Goal: Transaction & Acquisition: Subscribe to service/newsletter

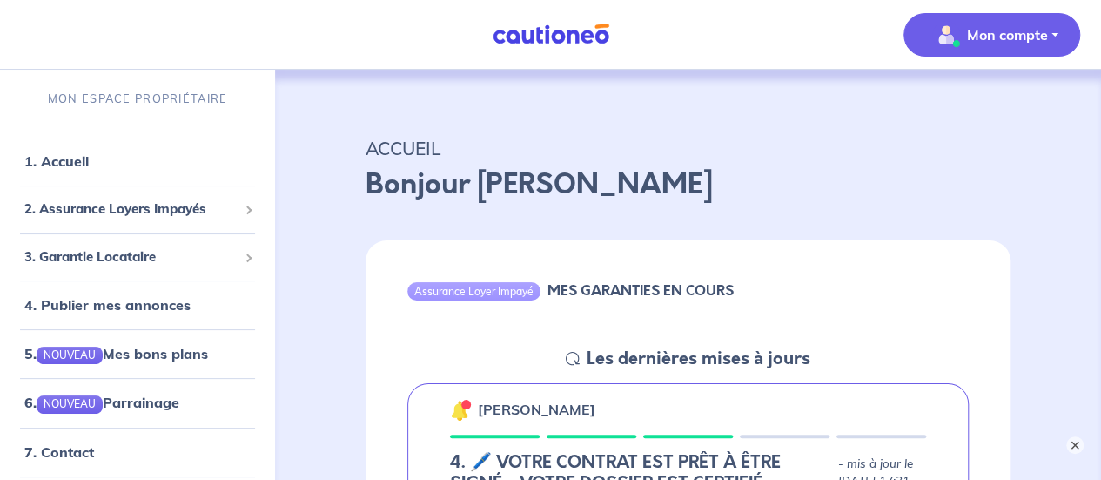
click at [1029, 32] on p "Mon compte" at bounding box center [1007, 34] width 81 height 21
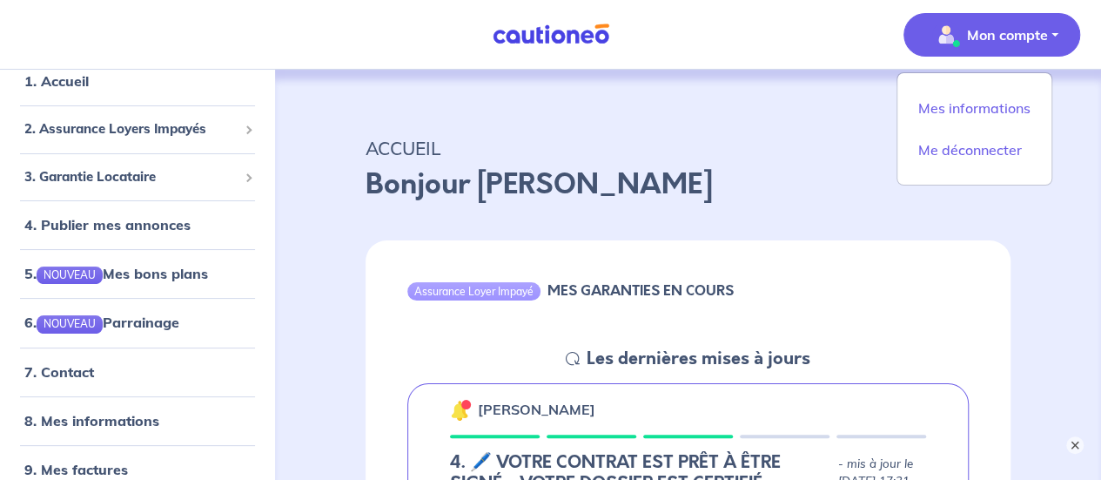
click at [904, 13] on button "Mon compte" at bounding box center [992, 35] width 177 height 44
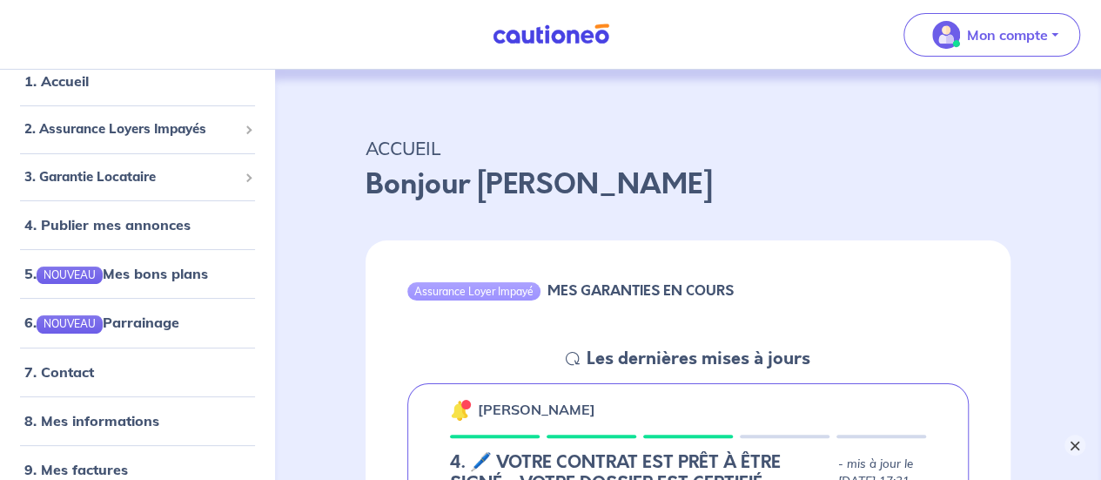
click at [1078, 444] on button "×" at bounding box center [1075, 444] width 21 height 21
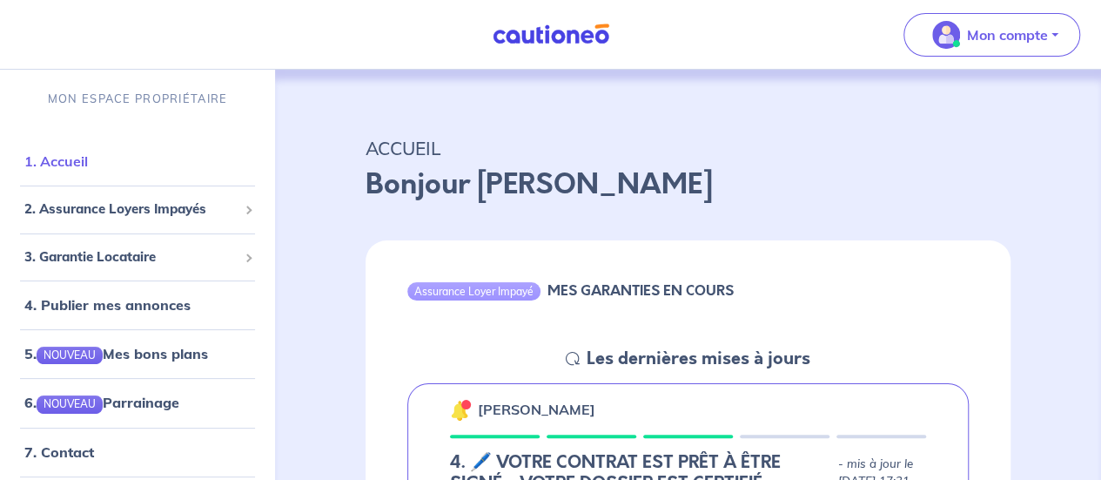
click at [70, 166] on link "1. Accueil" at bounding box center [56, 160] width 64 height 17
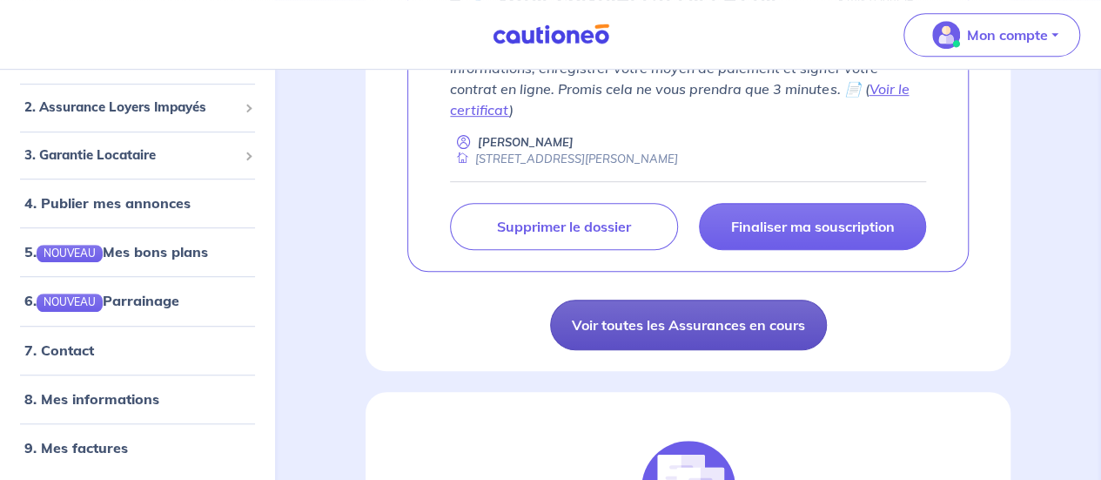
scroll to position [522, 0]
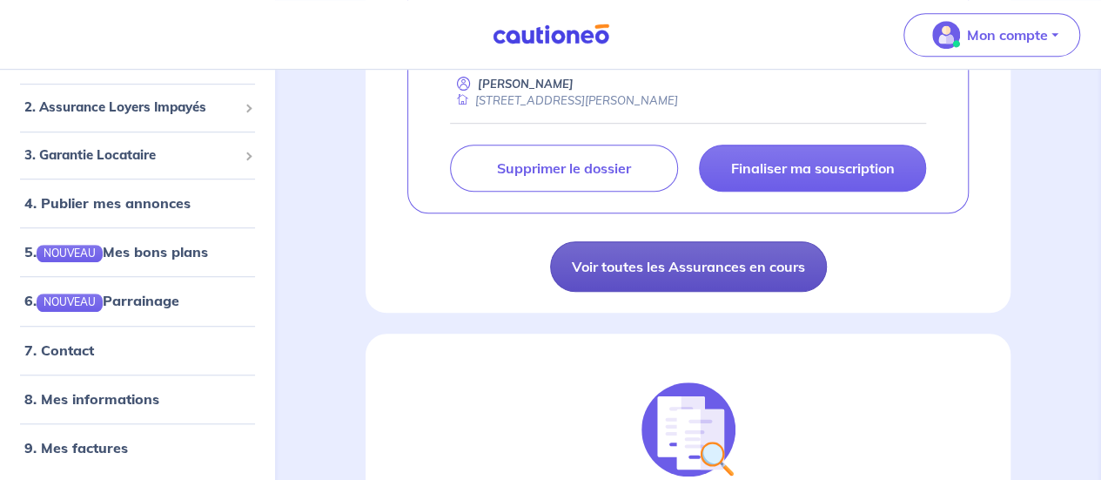
click at [673, 250] on link "Voir toutes les Assurances en cours" at bounding box center [688, 266] width 277 height 50
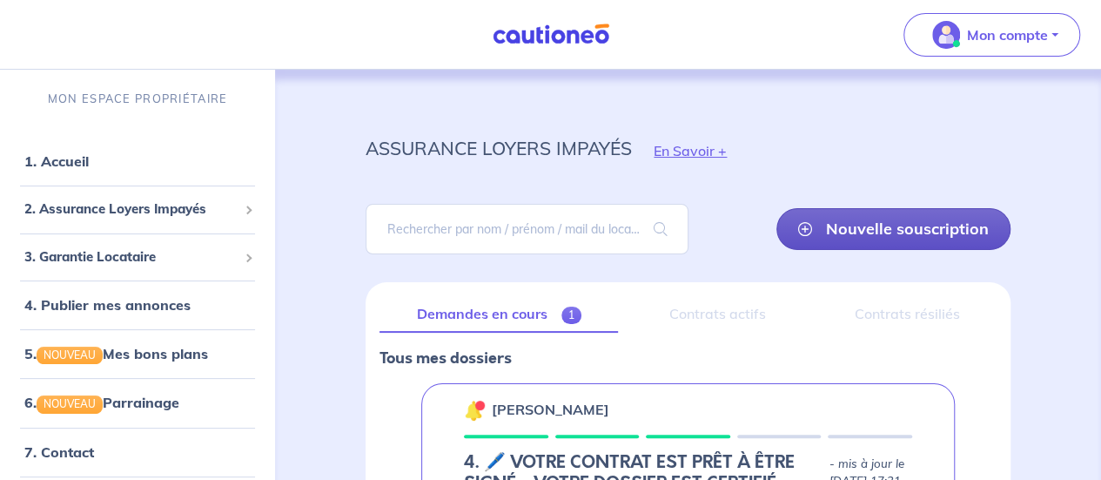
click at [904, 226] on link "Nouvelle souscription" at bounding box center [893, 229] width 234 height 42
click at [933, 229] on link "Nouvelle souscription" at bounding box center [893, 229] width 234 height 42
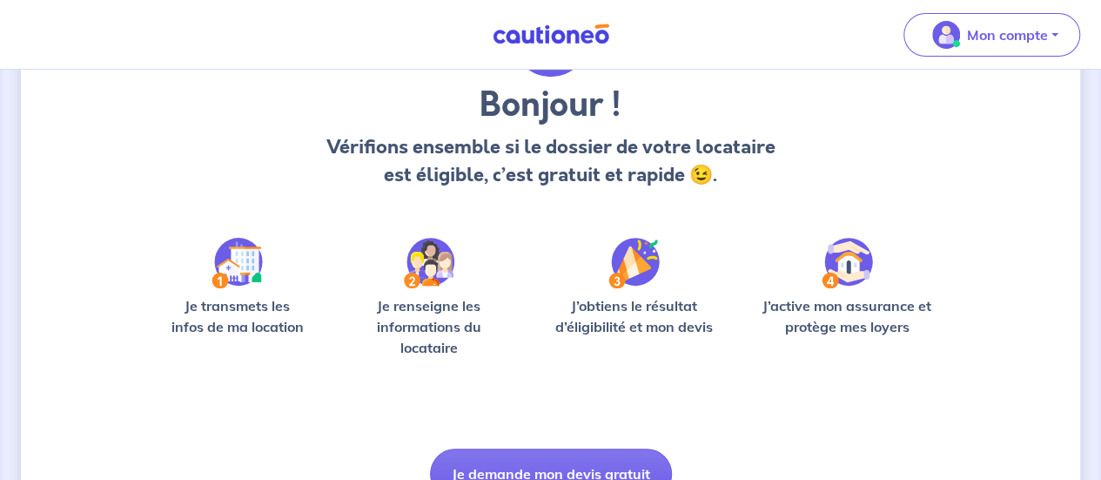
scroll to position [219, 0]
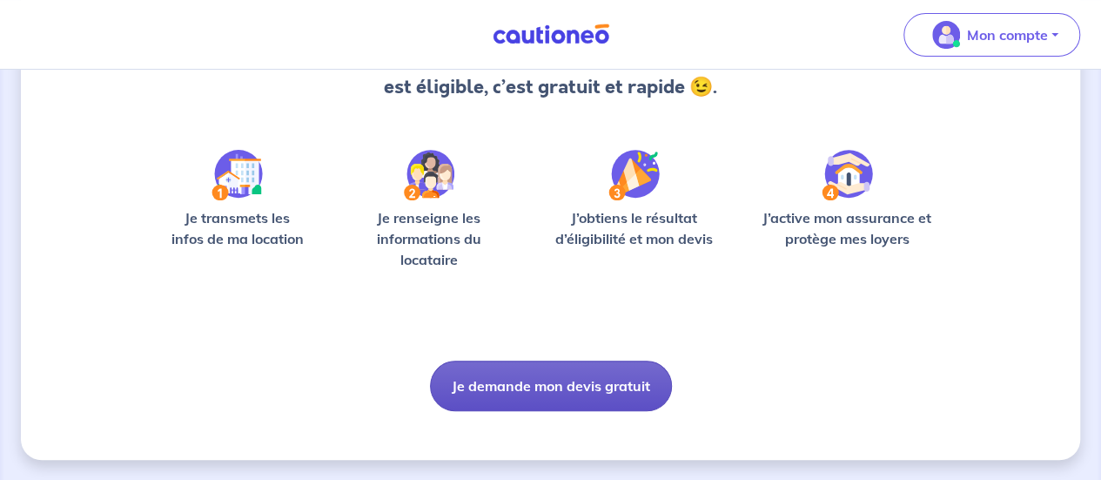
click at [540, 397] on button "Je demande mon devis gratuit" at bounding box center [551, 385] width 242 height 50
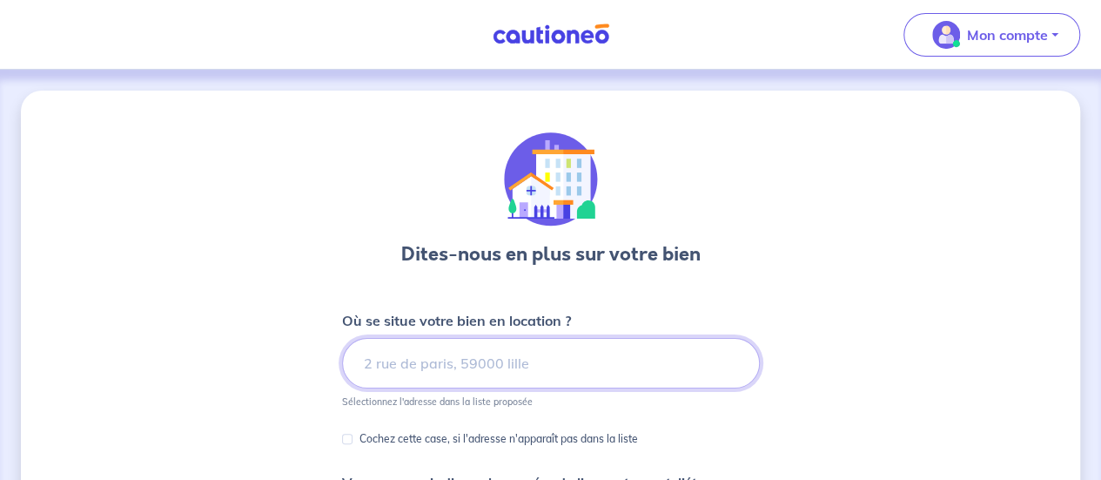
click at [464, 358] on input at bounding box center [551, 363] width 418 height 50
click at [466, 360] on input at bounding box center [551, 363] width 418 height 50
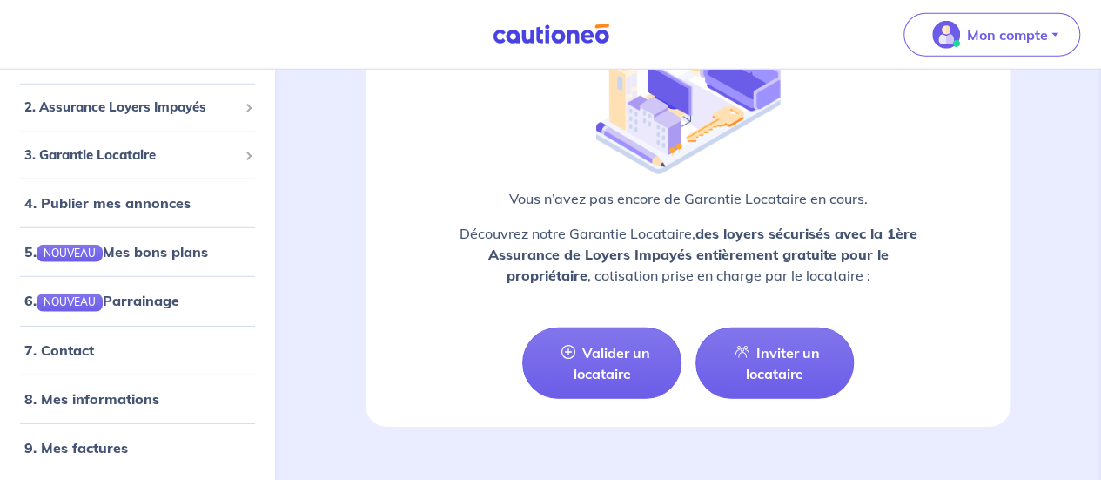
scroll to position [2480, 0]
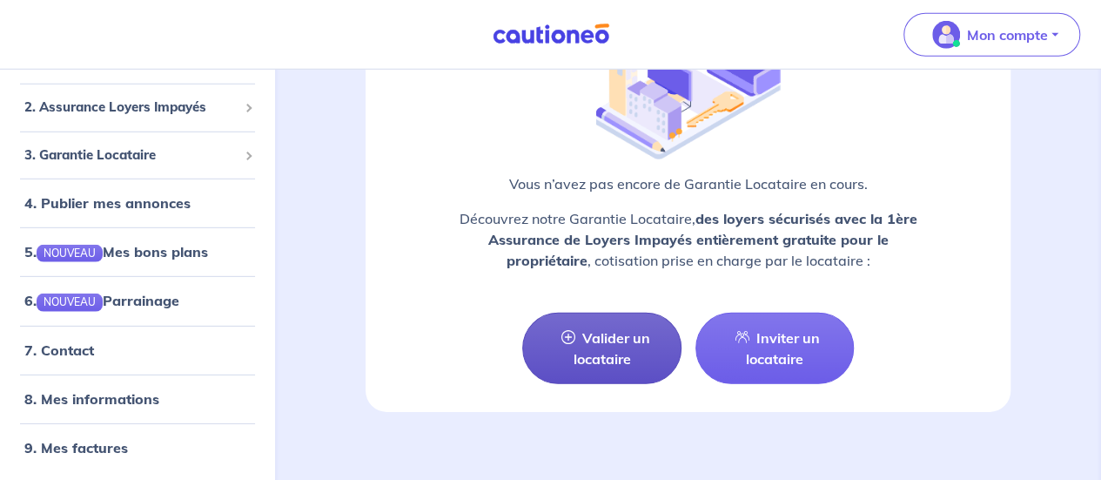
click at [591, 339] on link "Valider un locataire" at bounding box center [601, 348] width 158 height 71
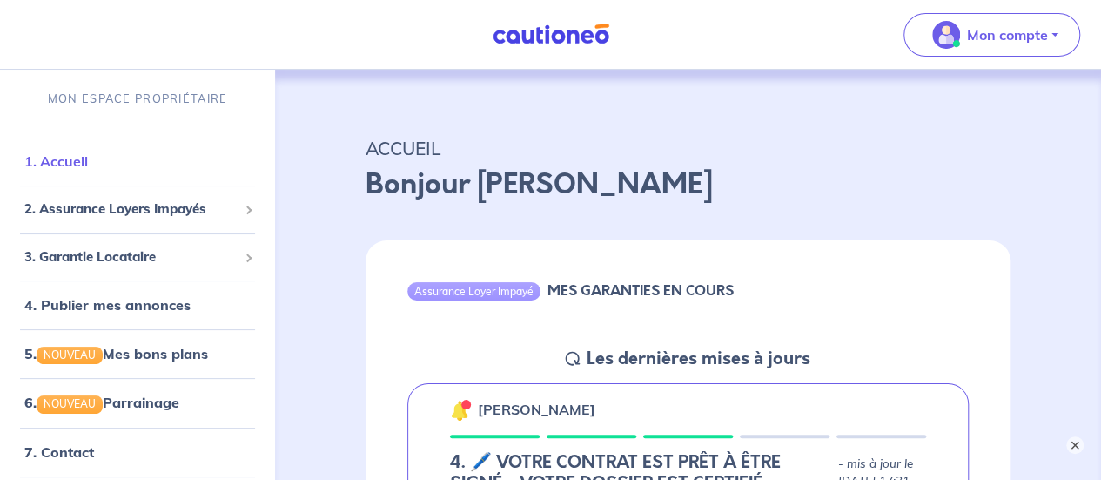
click at [64, 159] on link "1. Accueil" at bounding box center [56, 160] width 64 height 17
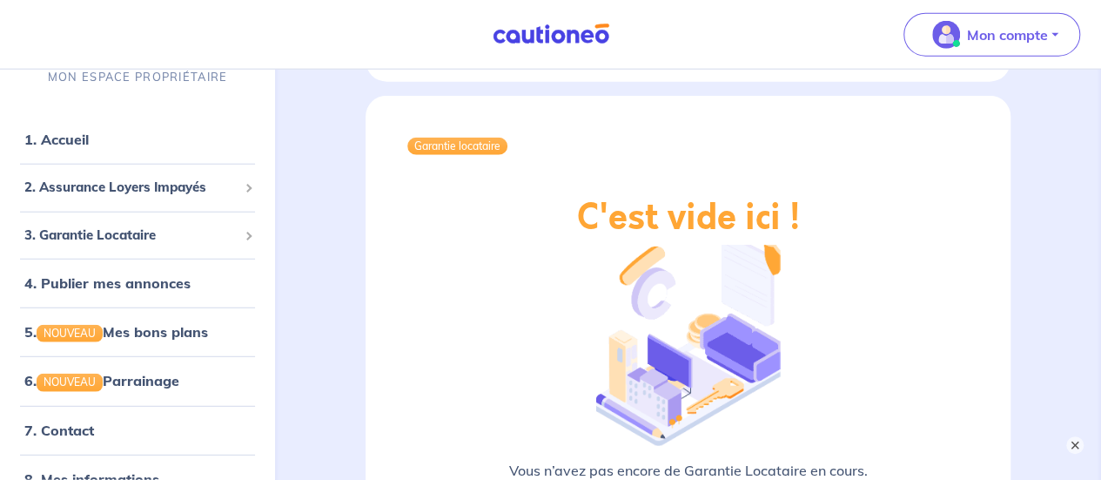
scroll to position [2550, 0]
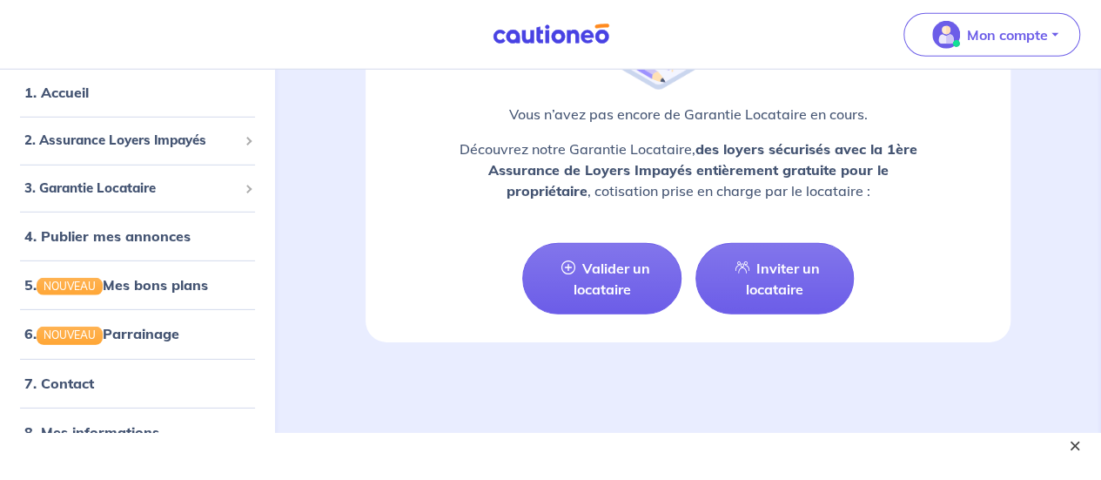
click at [1081, 448] on button "×" at bounding box center [1075, 444] width 21 height 21
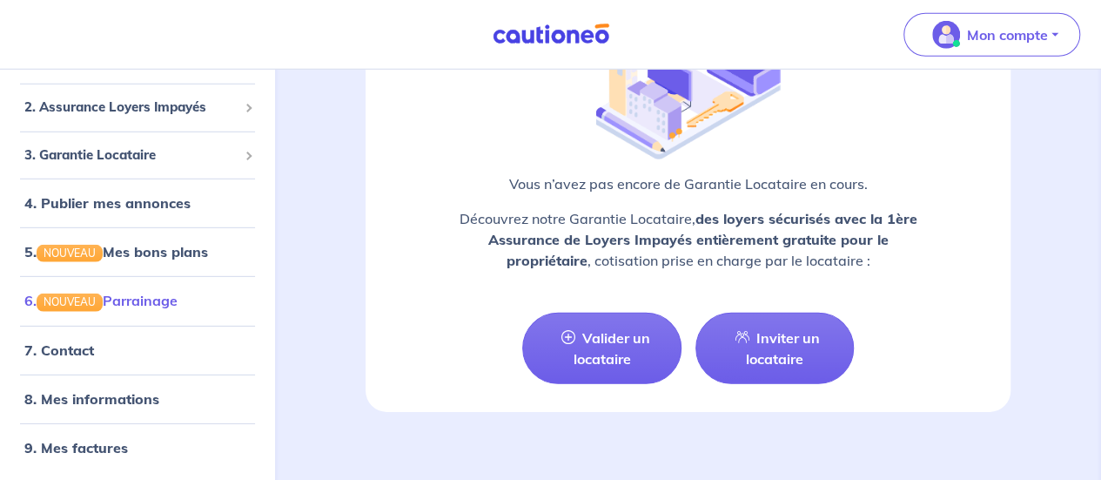
scroll to position [0, 0]
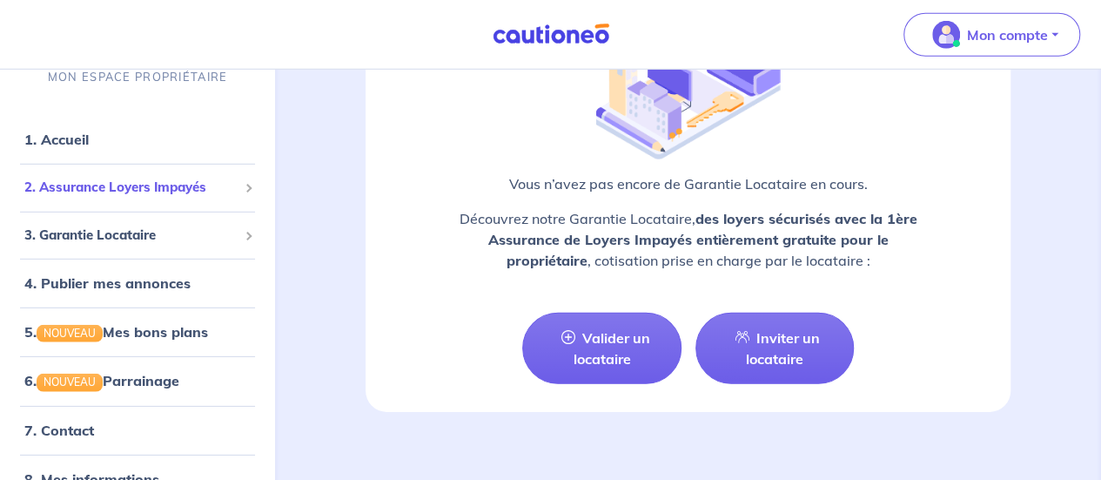
click at [113, 185] on span "2. Assurance Loyers Impayés" at bounding box center [130, 188] width 213 height 20
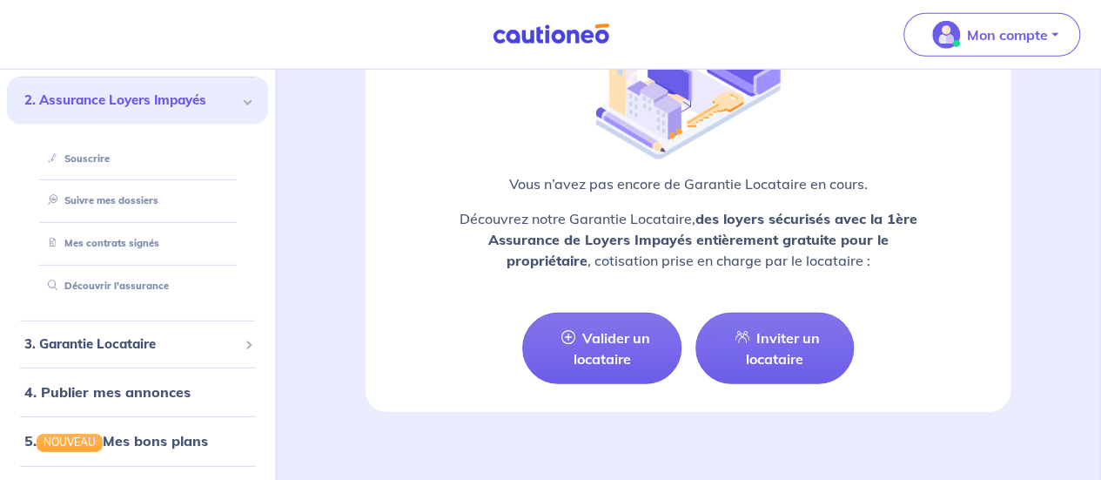
scroll to position [174, 0]
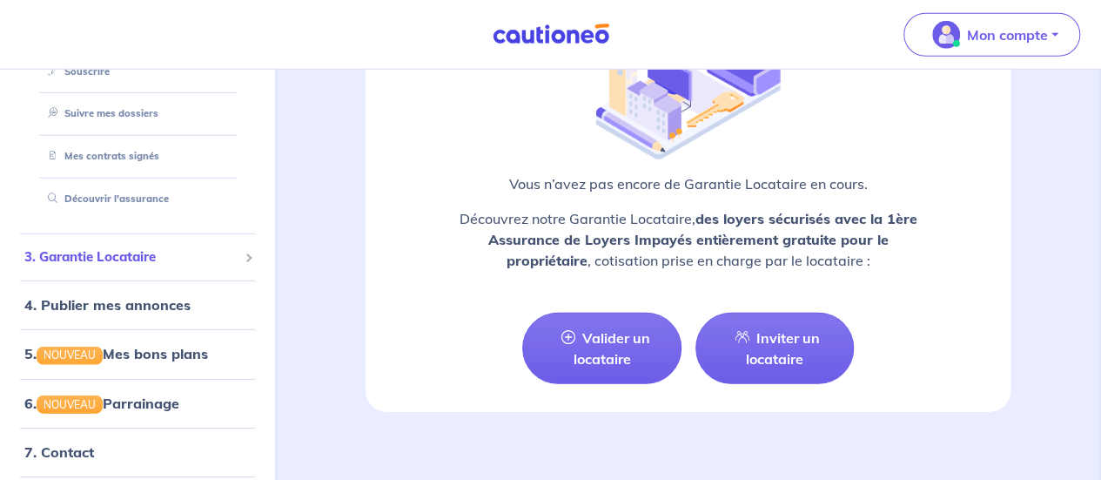
click at [245, 263] on span at bounding box center [248, 257] width 6 height 20
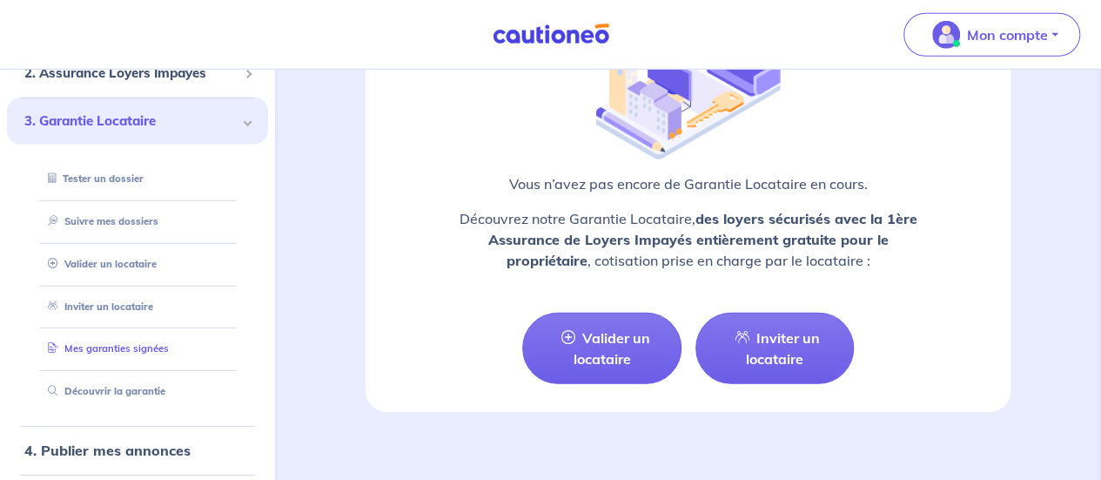
scroll to position [87, 0]
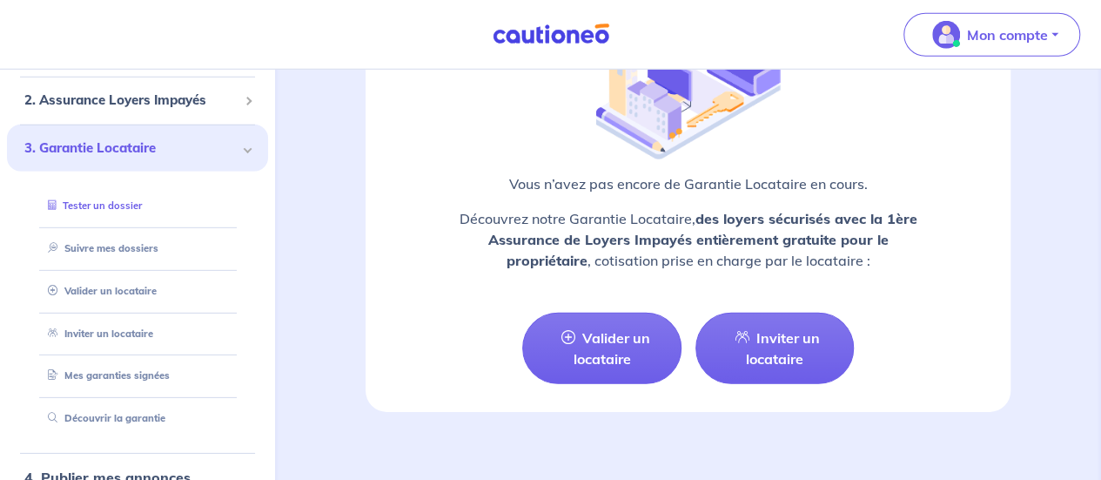
click at [117, 204] on link "Tester un dossier" at bounding box center [91, 205] width 101 height 12
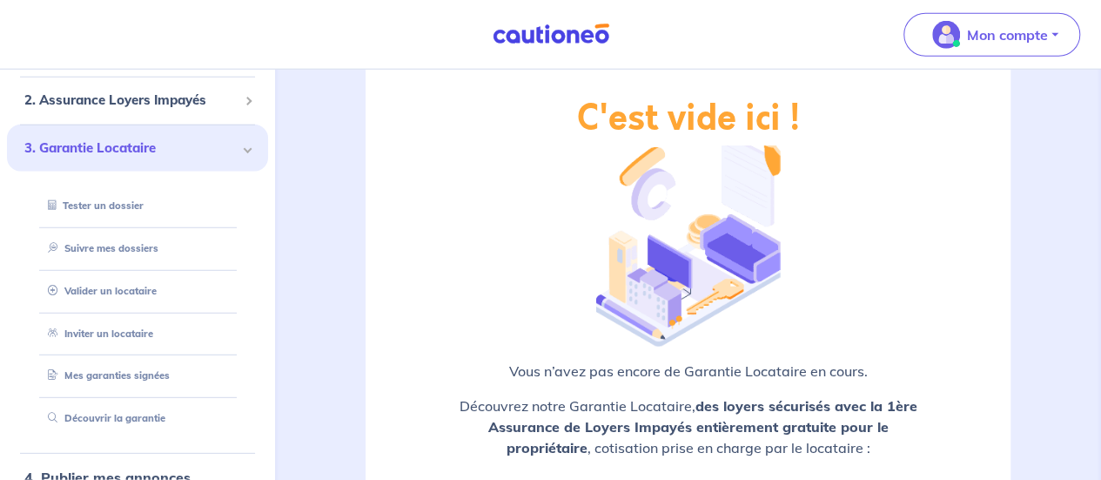
scroll to position [2480, 0]
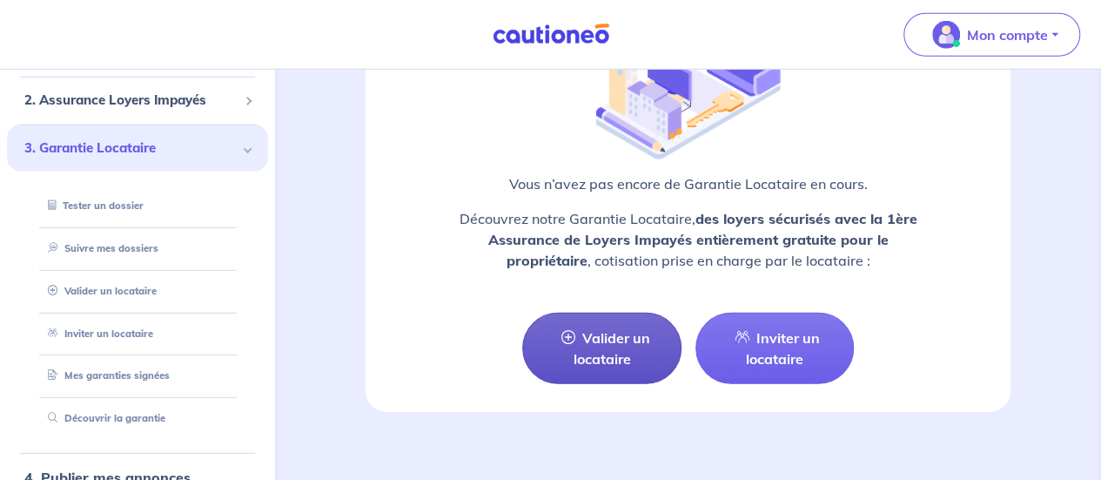
click at [613, 335] on link "Valider un locataire" at bounding box center [601, 348] width 158 height 71
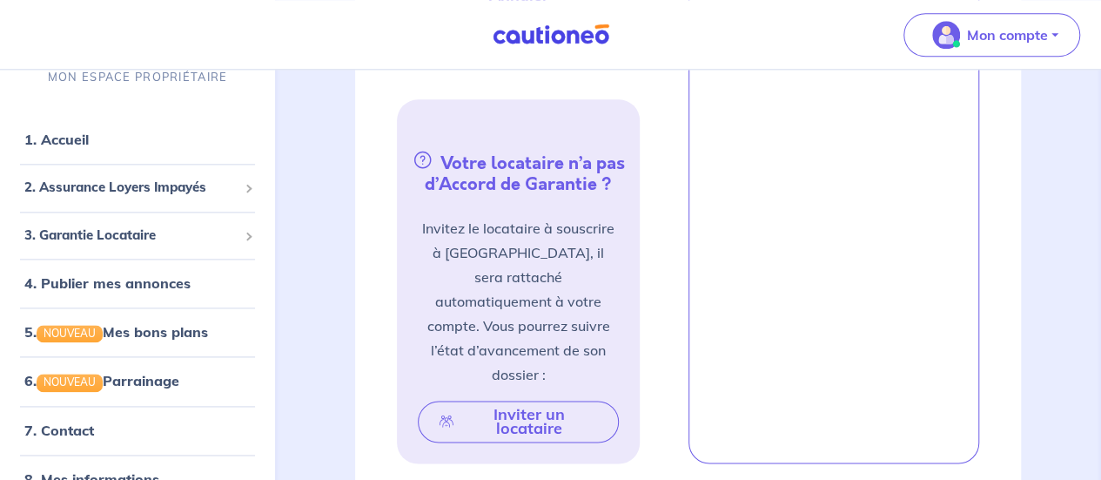
scroll to position [698, 0]
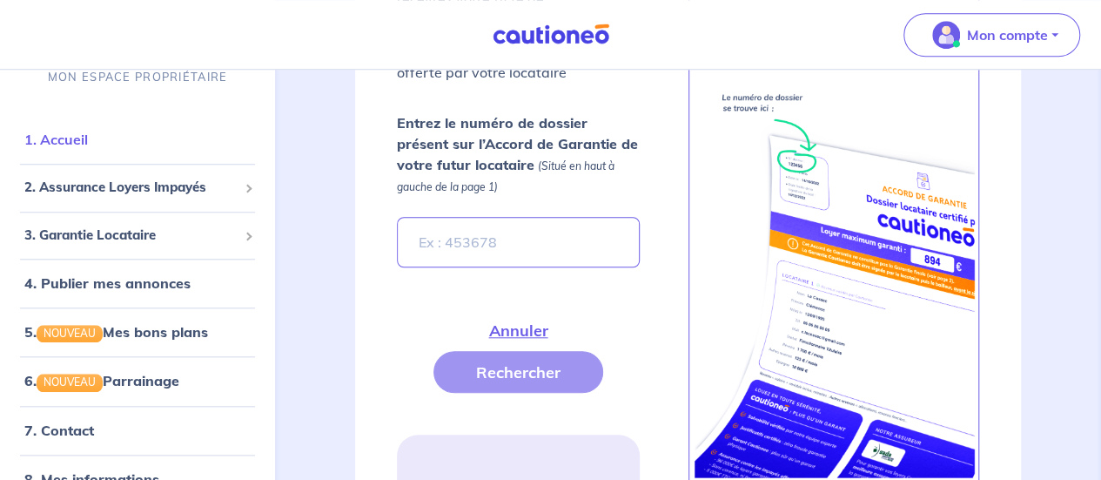
click at [88, 138] on link "1. Accueil" at bounding box center [56, 139] width 64 height 17
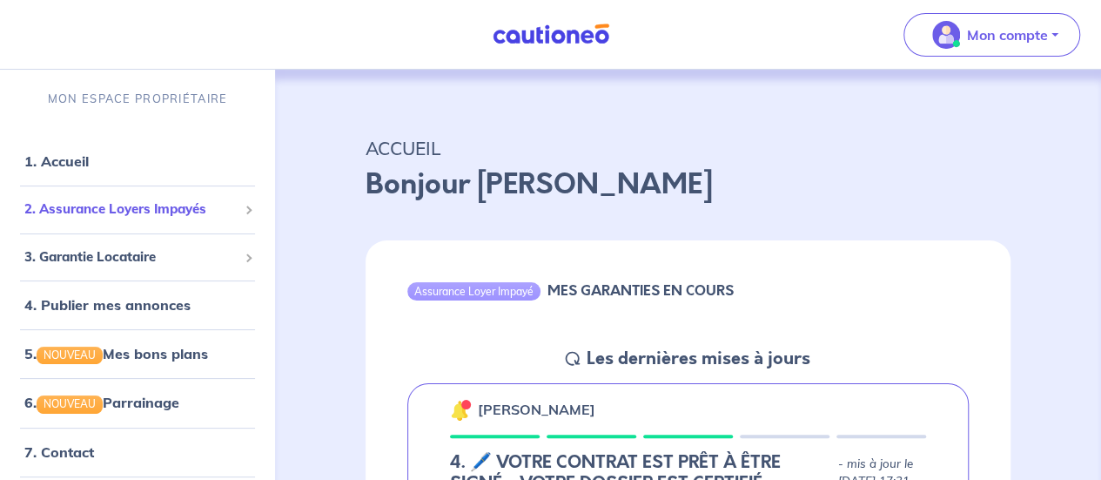
click at [94, 212] on span "2. Assurance Loyers Impayés" at bounding box center [130, 209] width 213 height 20
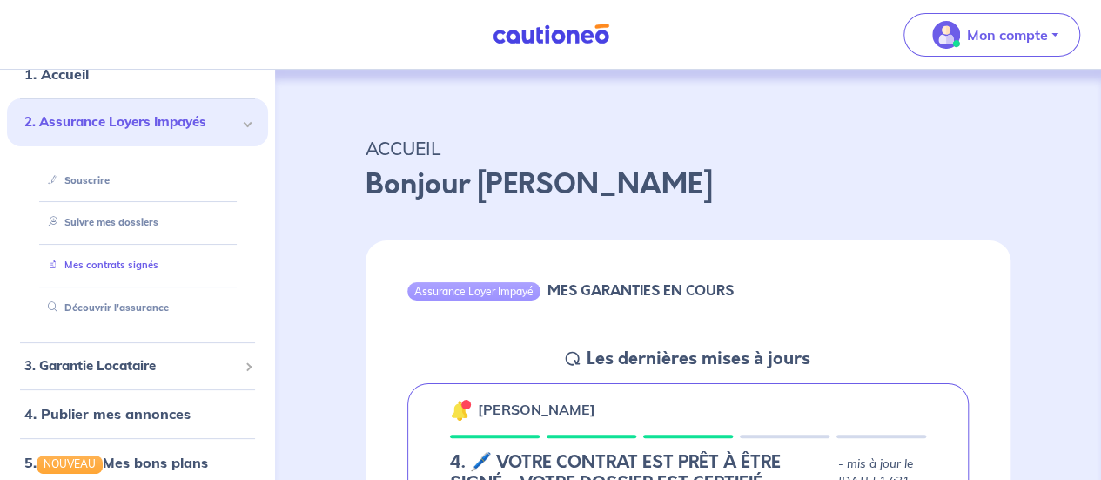
scroll to position [174, 0]
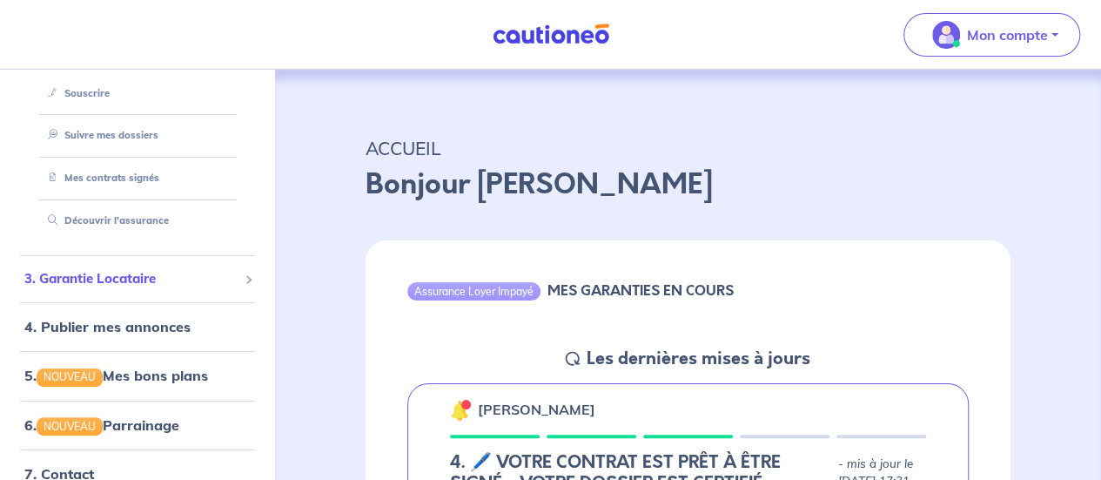
click at [158, 283] on span "3. Garantie Locataire" at bounding box center [130, 279] width 213 height 20
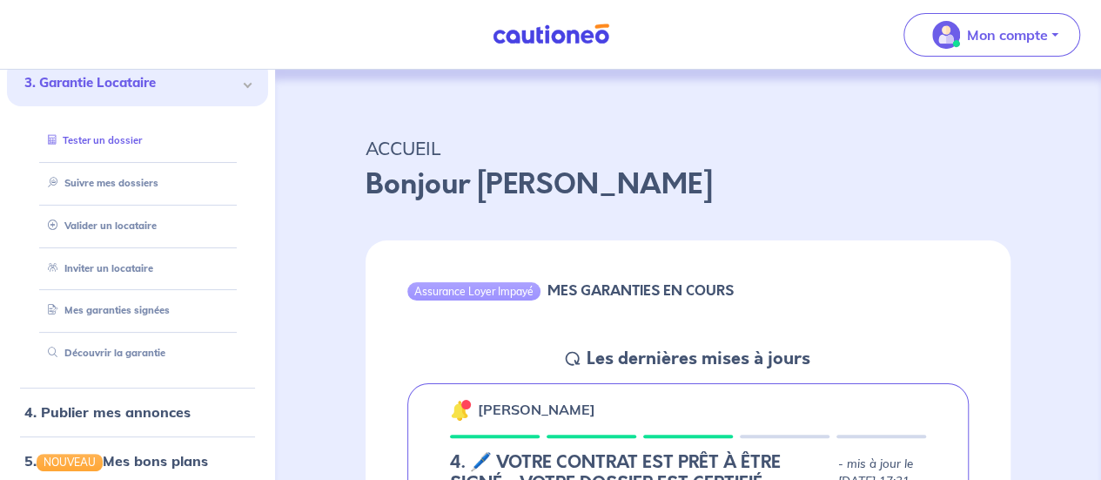
click at [115, 141] on link "Tester un dossier" at bounding box center [91, 140] width 101 height 12
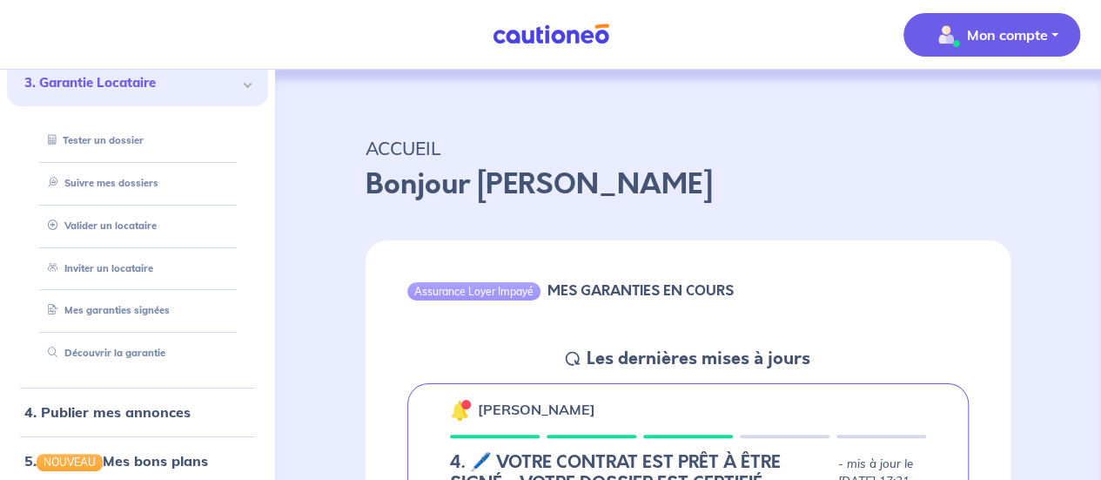
click at [1059, 37] on button "Mon compte" at bounding box center [992, 35] width 177 height 44
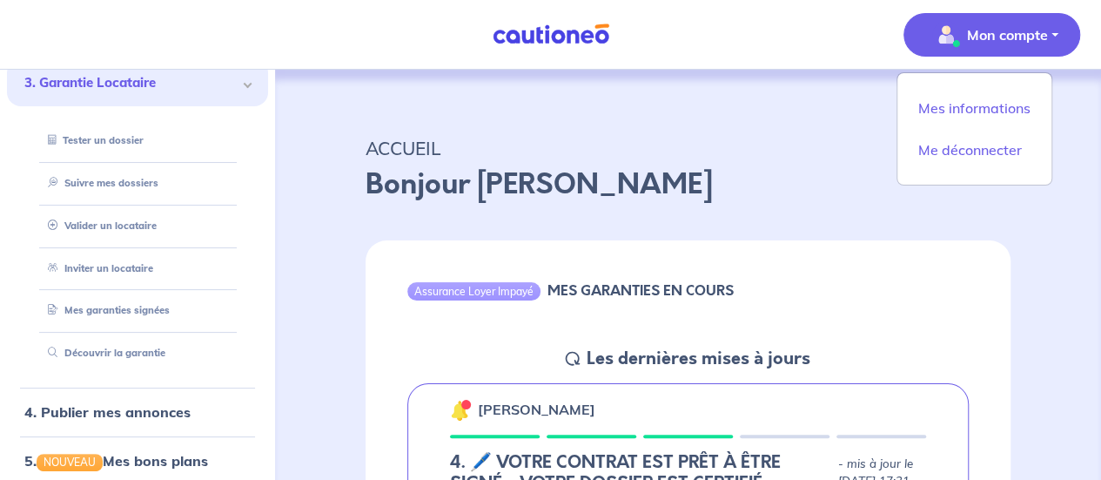
click at [736, 163] on p "ACCUEIL" at bounding box center [688, 147] width 645 height 31
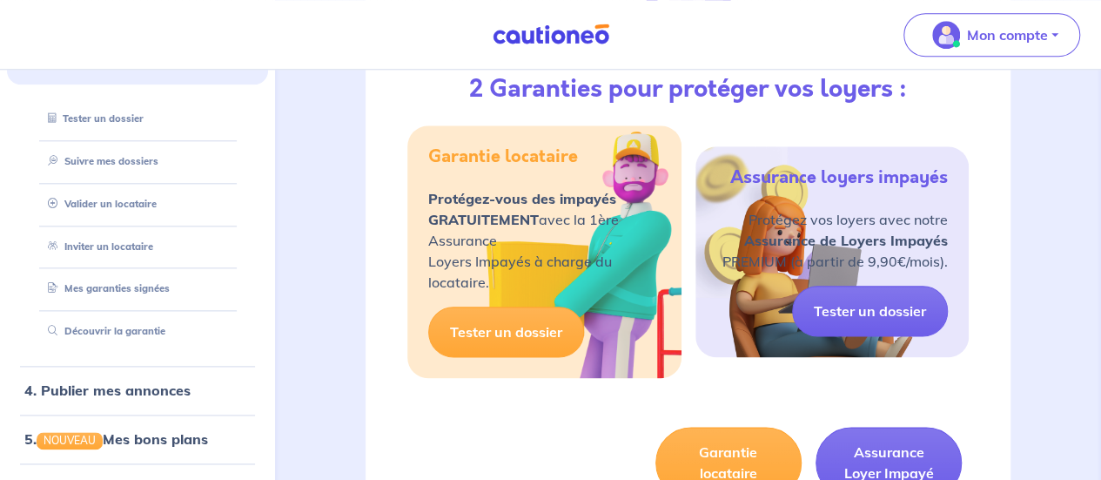
scroll to position [958, 0]
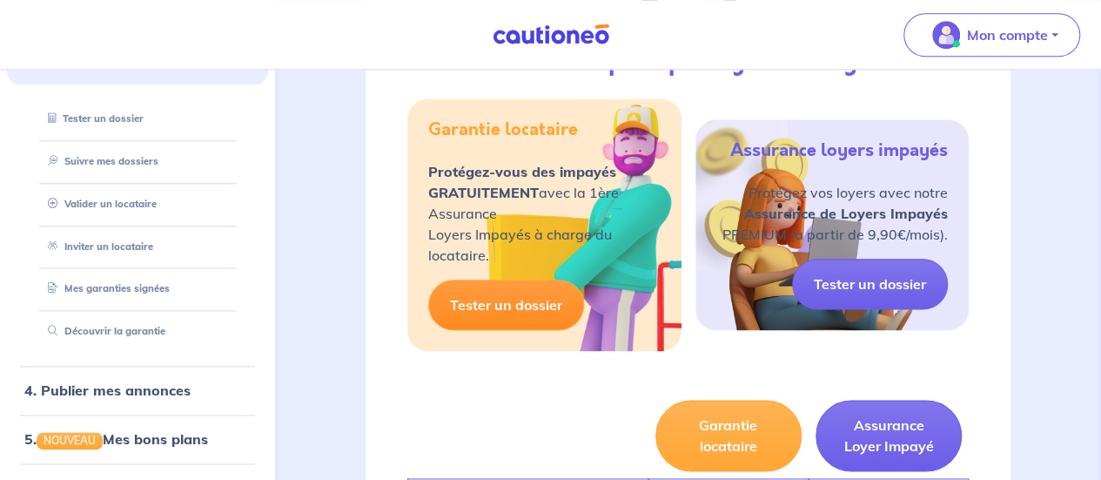
click at [489, 297] on link "Tester un dossier" at bounding box center [506, 304] width 156 height 50
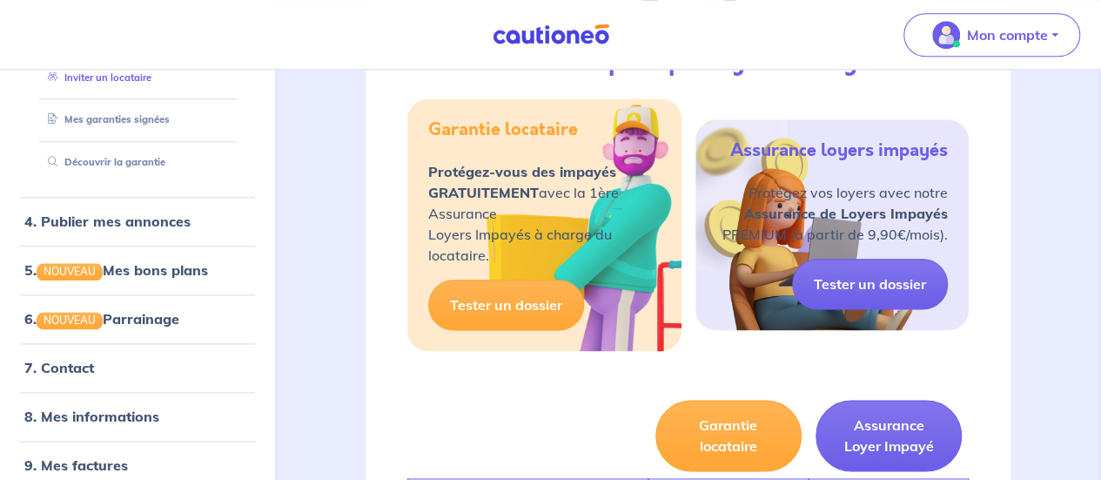
scroll to position [348, 0]
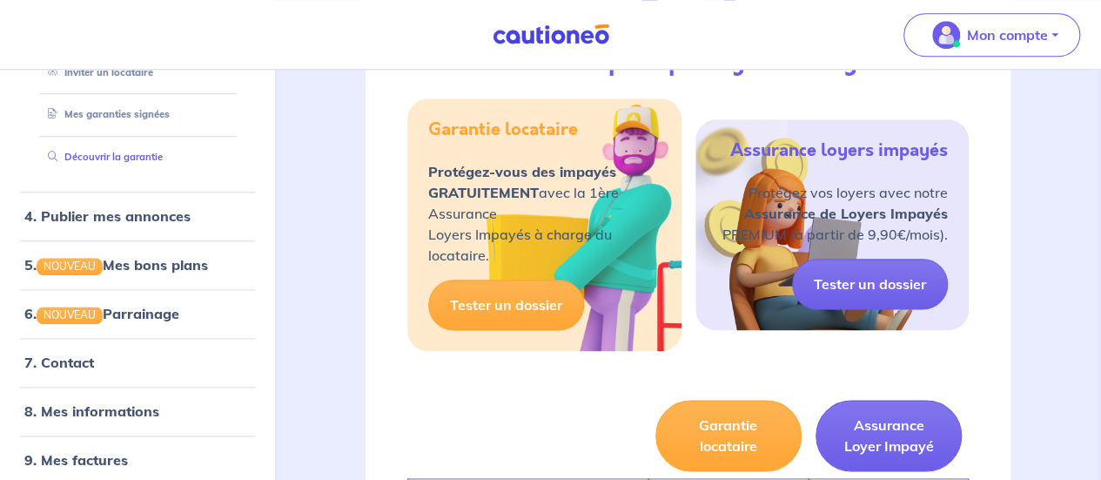
click at [120, 151] on link "Découvrir la garantie" at bounding box center [102, 157] width 122 height 12
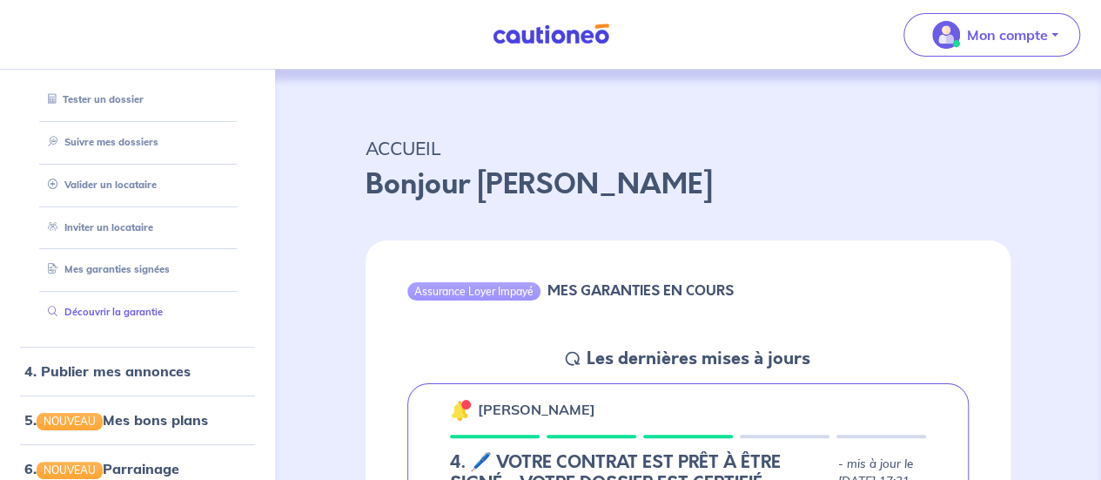
scroll to position [0, 0]
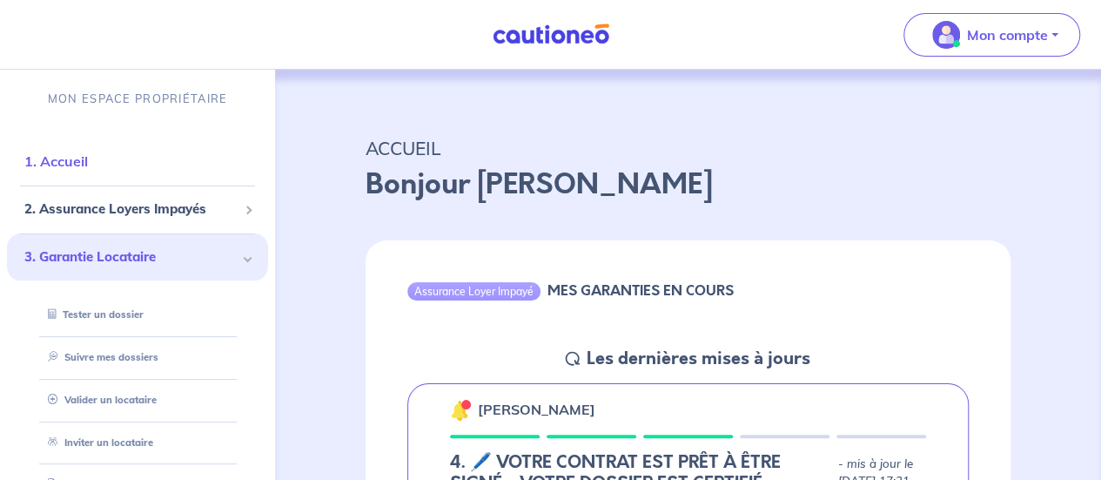
click at [58, 165] on link "1. Accueil" at bounding box center [56, 160] width 64 height 17
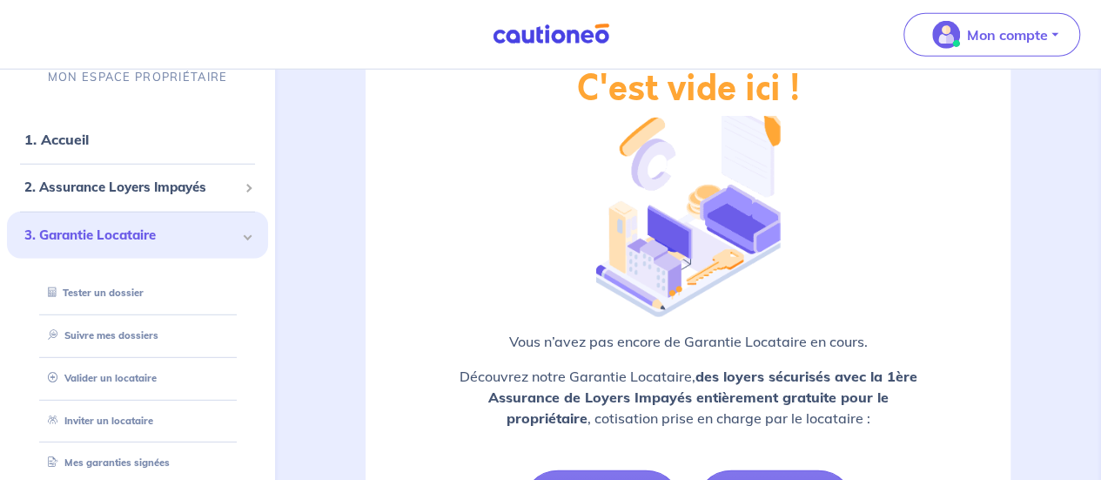
scroll to position [2437, 0]
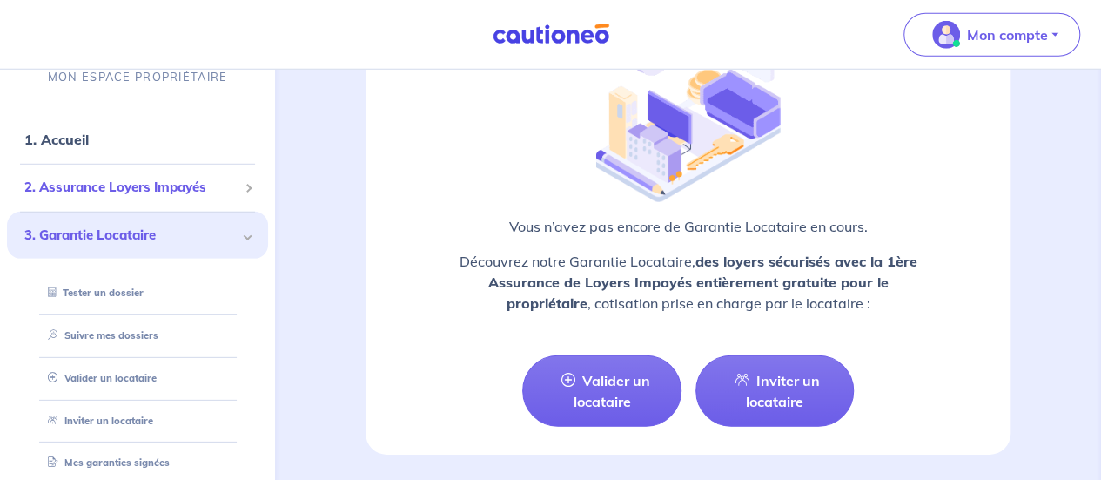
click at [245, 192] on span at bounding box center [248, 188] width 6 height 20
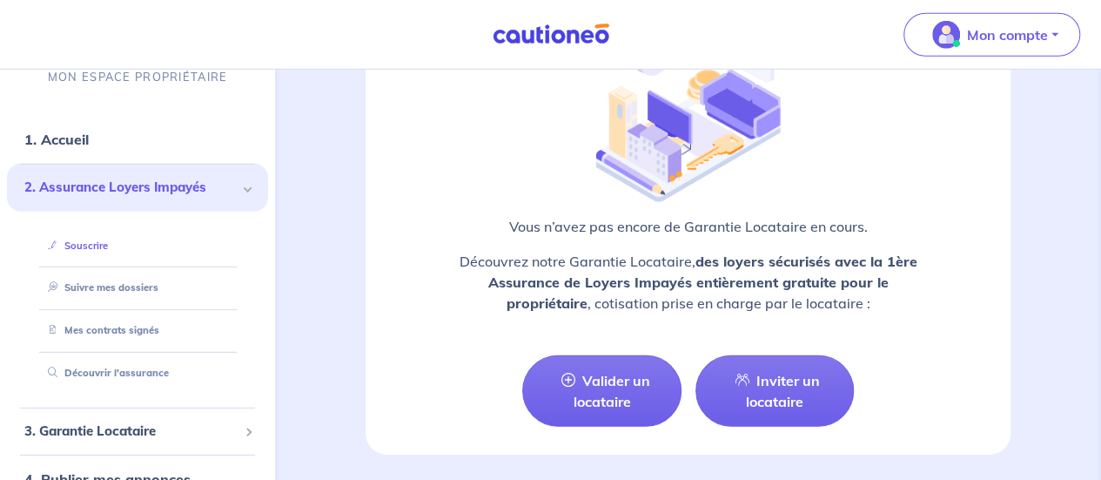
click at [97, 245] on link "Souscrire" at bounding box center [74, 245] width 67 height 12
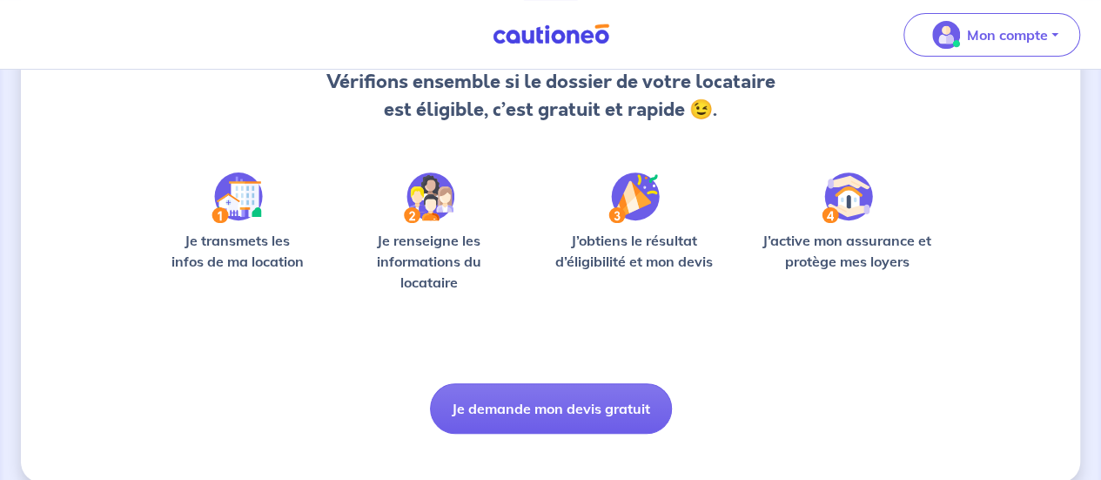
scroll to position [219, 0]
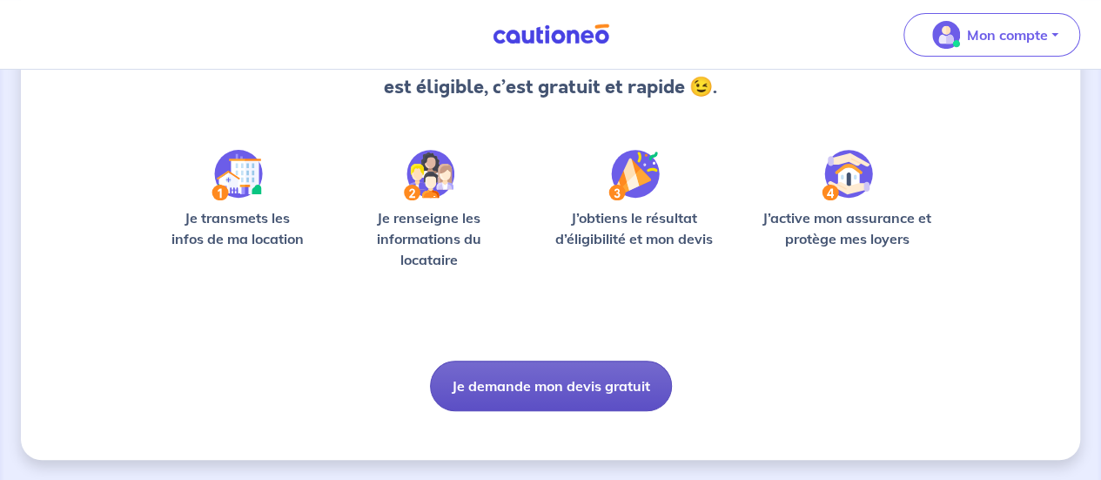
click at [534, 397] on button "Je demande mon devis gratuit" at bounding box center [551, 385] width 242 height 50
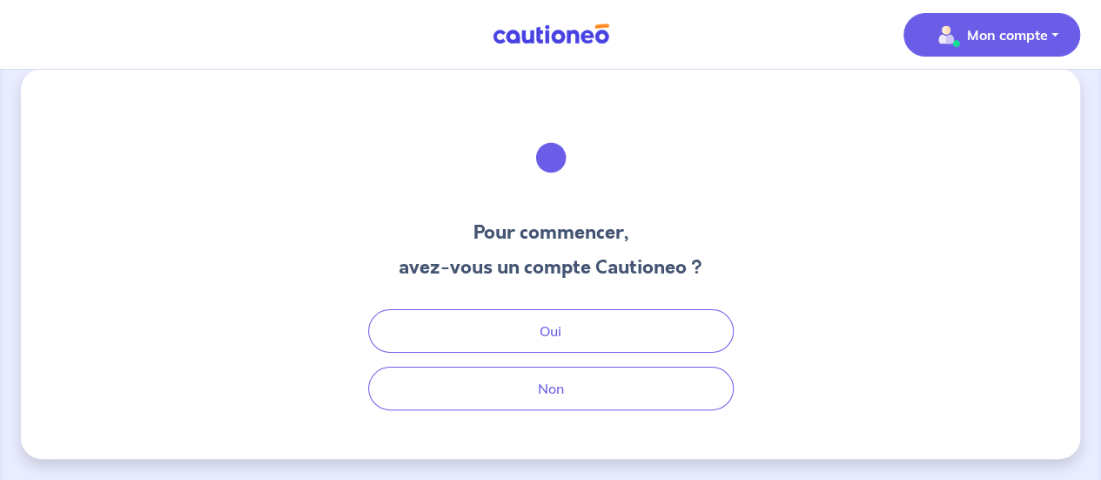
scroll to position [20, 0]
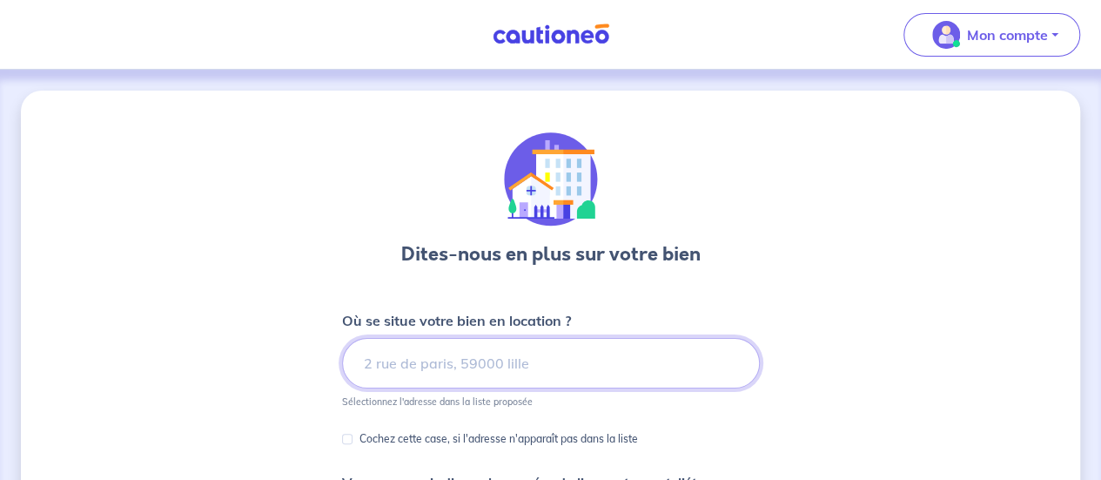
click at [508, 354] on input at bounding box center [551, 363] width 418 height 50
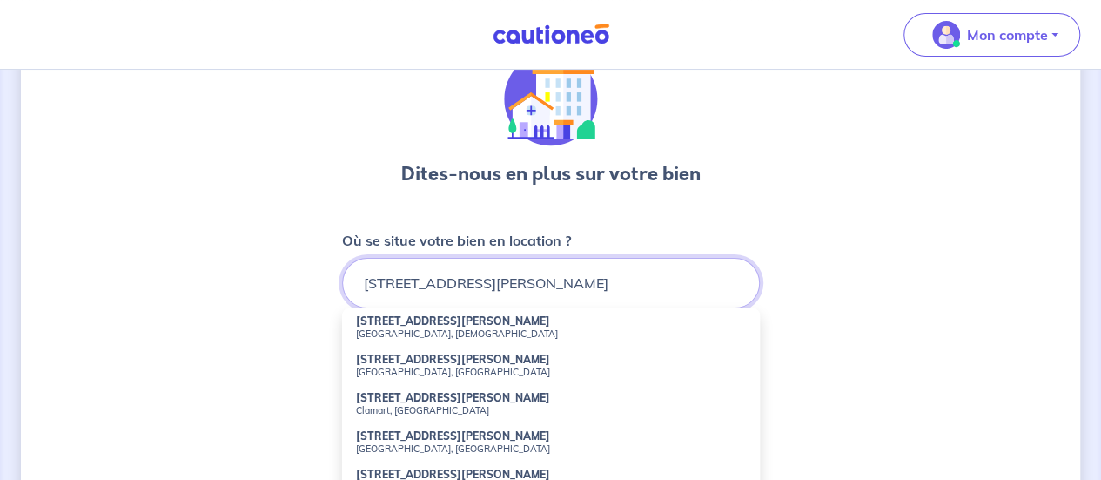
scroll to position [174, 0]
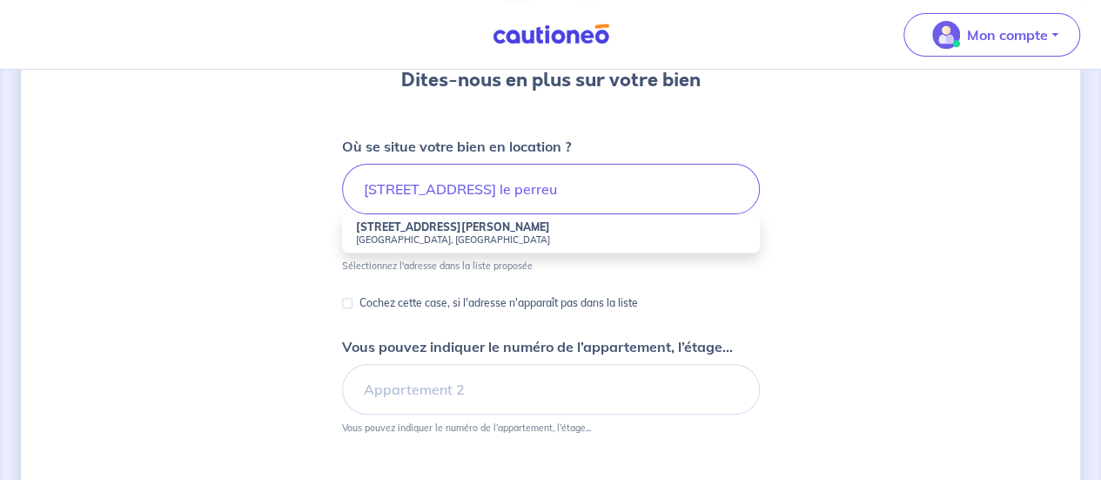
click at [437, 234] on small "[GEOGRAPHIC_DATA], [GEOGRAPHIC_DATA]" at bounding box center [551, 239] width 390 height 12
type input "[STREET_ADDRESS][PERSON_NAME]"
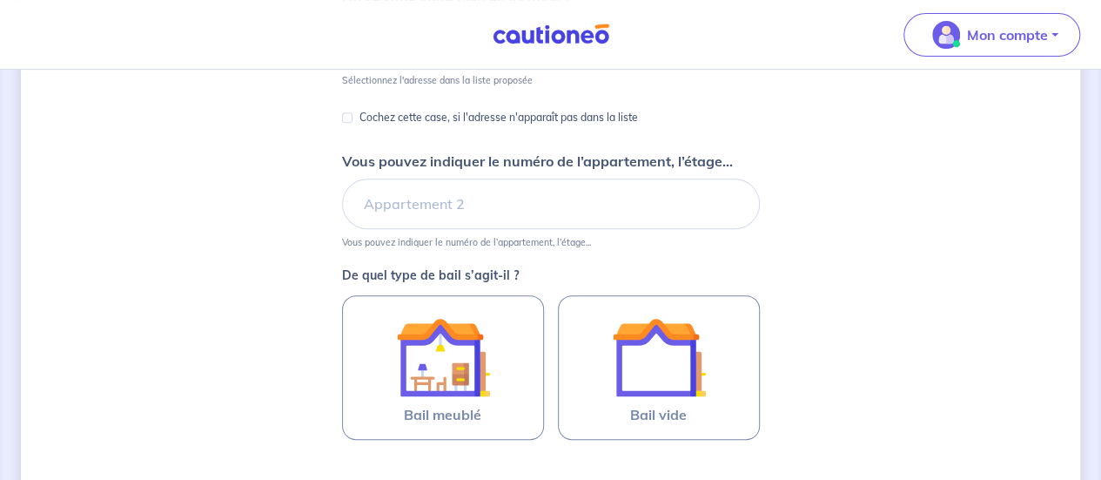
scroll to position [348, 0]
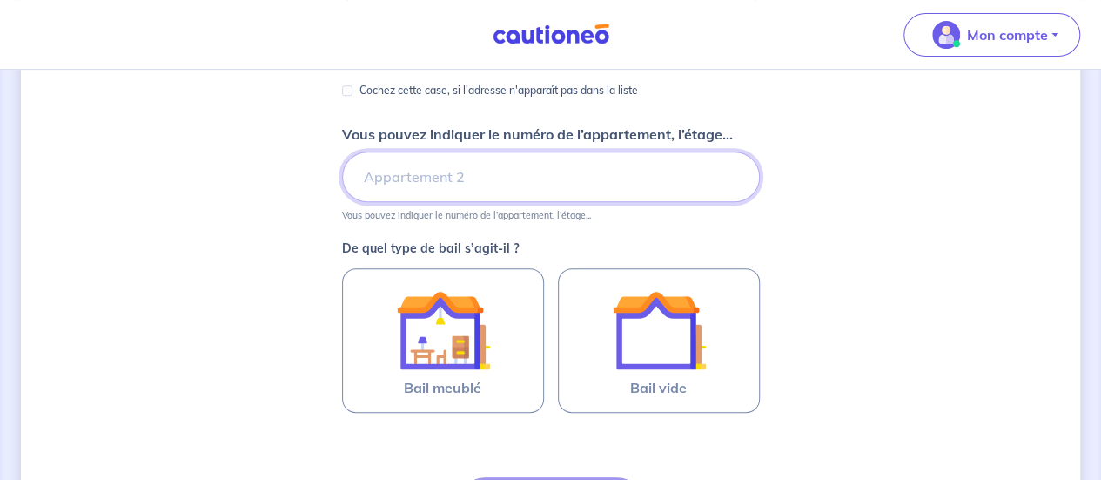
click at [447, 173] on input "Vous pouvez indiquer le numéro de l’appartement, l’étage..." at bounding box center [551, 176] width 418 height 50
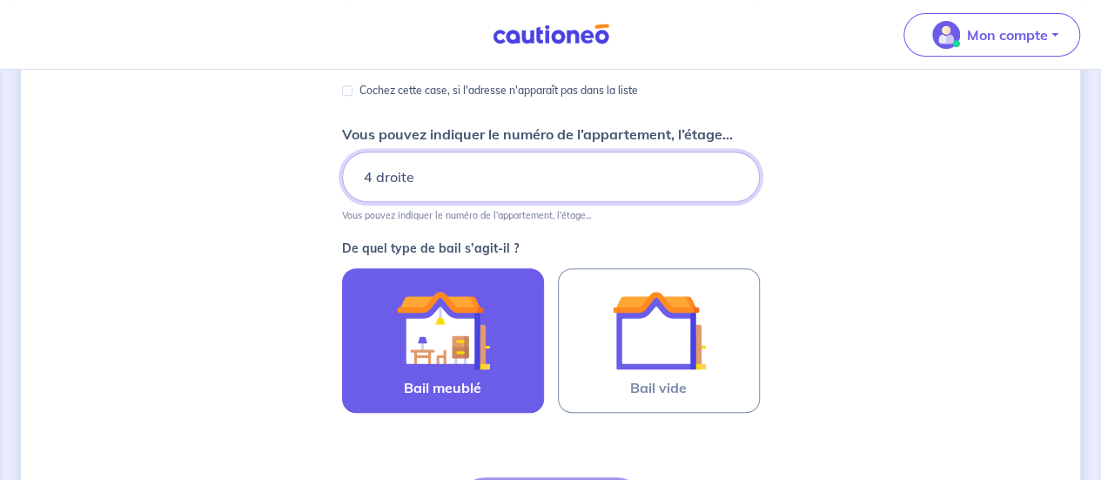
type input "4 droite"
click at [460, 335] on img at bounding box center [443, 330] width 94 height 94
click at [0, 0] on input "Bail meublé" at bounding box center [0, 0] width 0 height 0
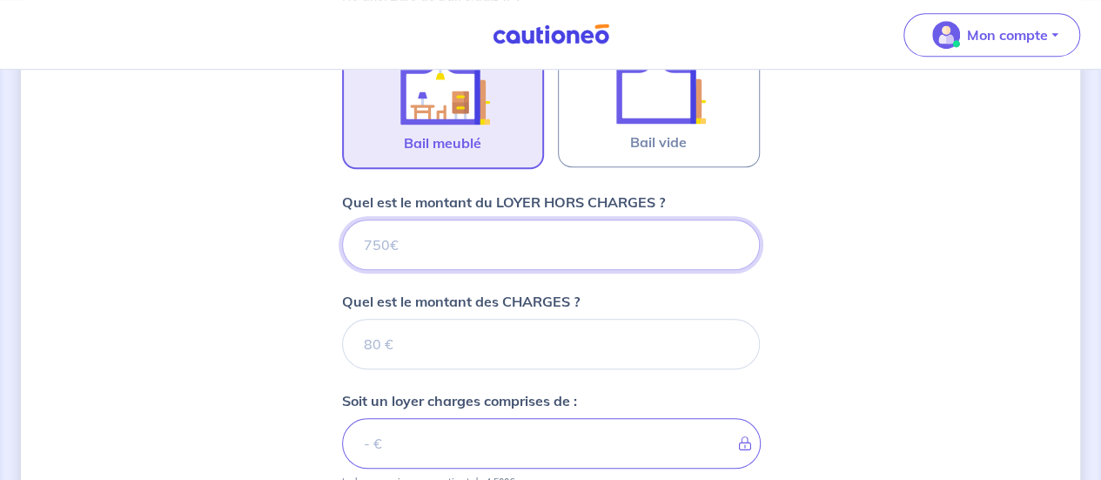
scroll to position [597, 0]
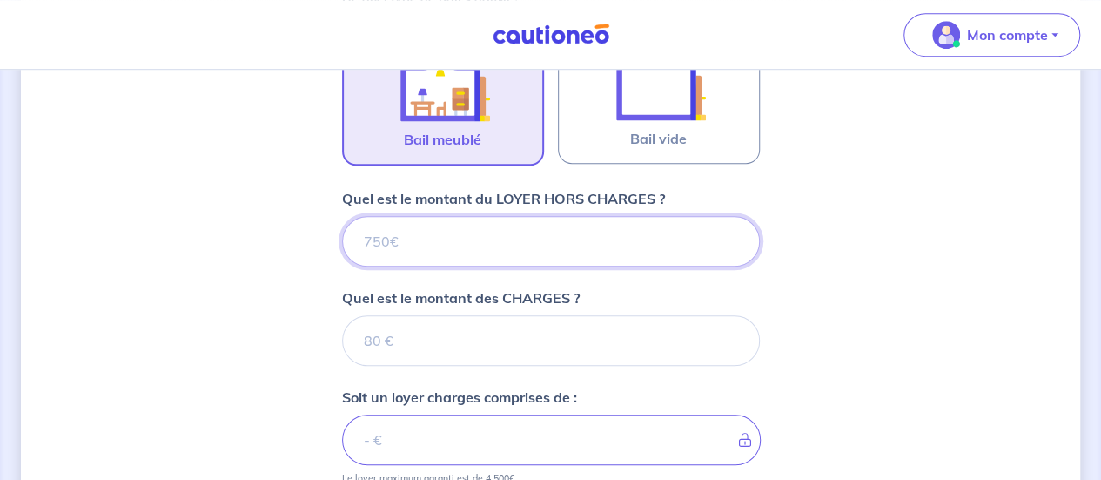
click at [461, 247] on input "Quel est le montant du LOYER HORS CHARGES ?" at bounding box center [551, 241] width 418 height 50
type input "86"
type input "860"
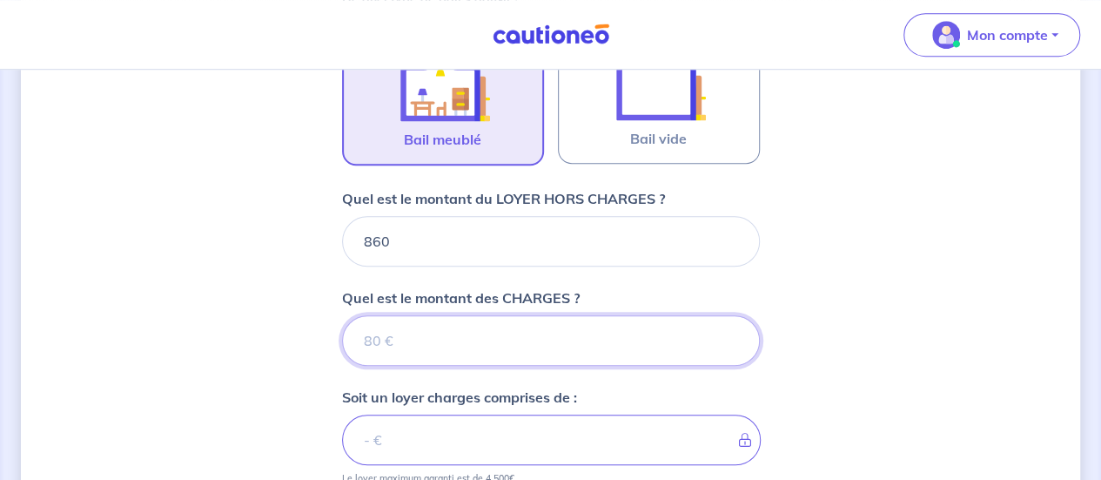
click at [446, 347] on input "Quel est le montant des CHARGES ?" at bounding box center [551, 340] width 418 height 50
type input "90"
type input "950"
type input "90"
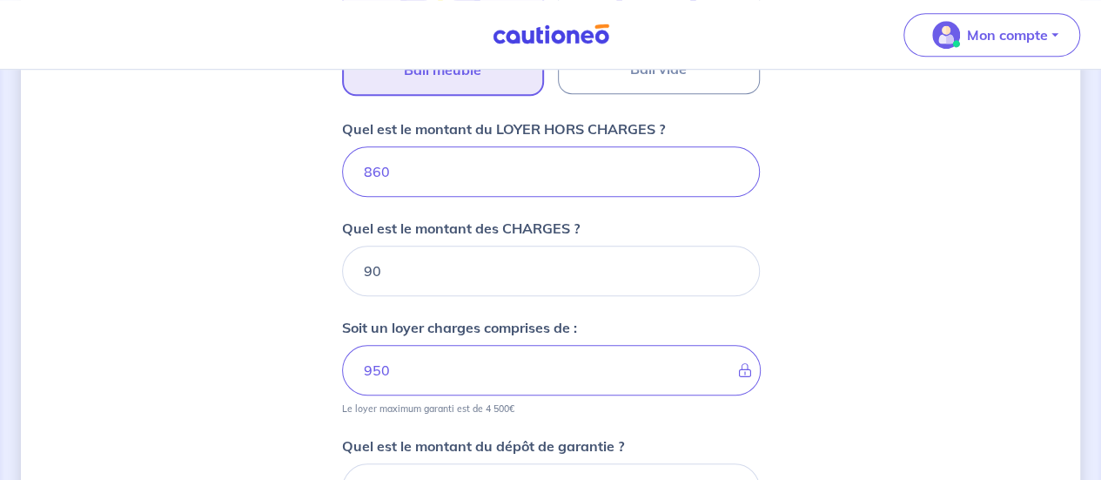
scroll to position [684, 0]
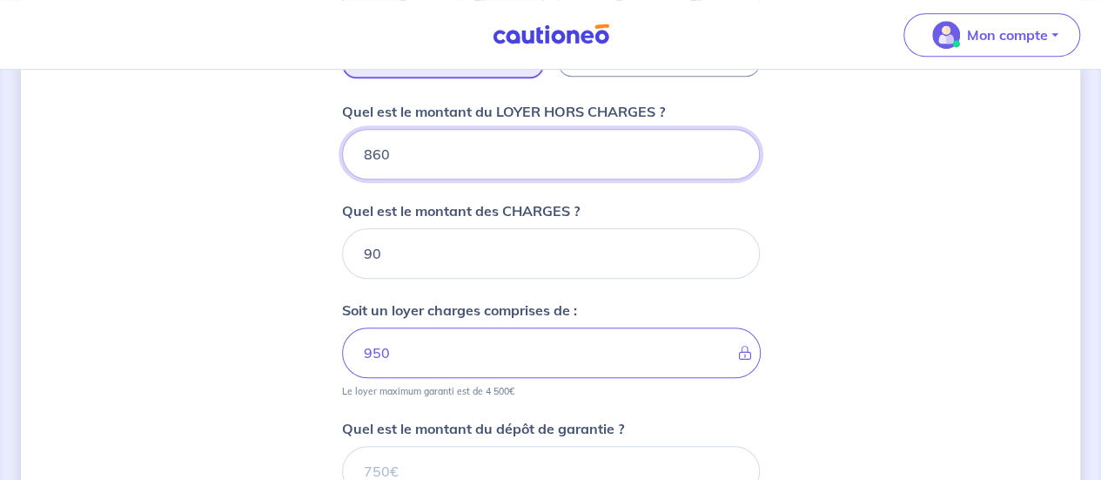
click at [398, 152] on input "860" at bounding box center [551, 154] width 418 height 50
type input "8"
type input "98"
type input "870"
type input "960"
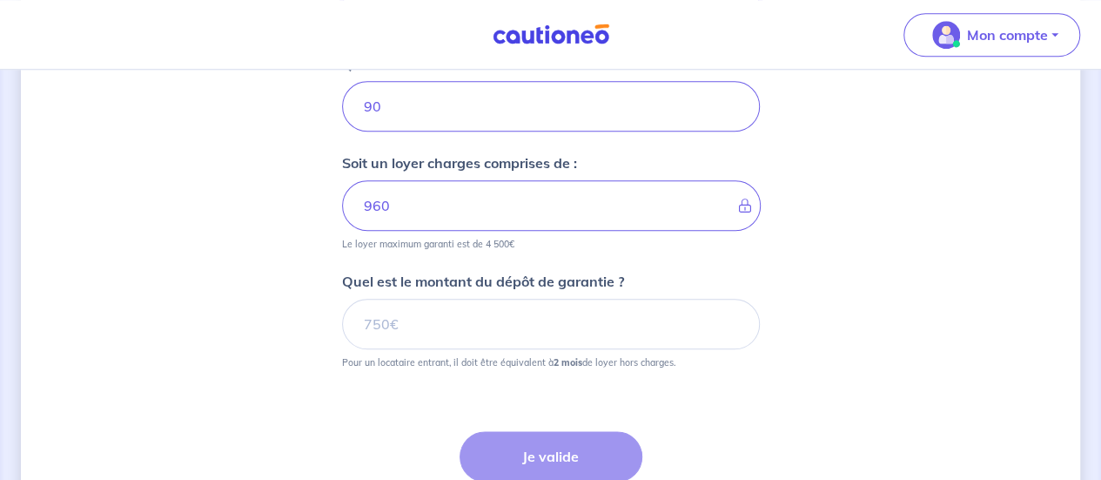
scroll to position [858, 0]
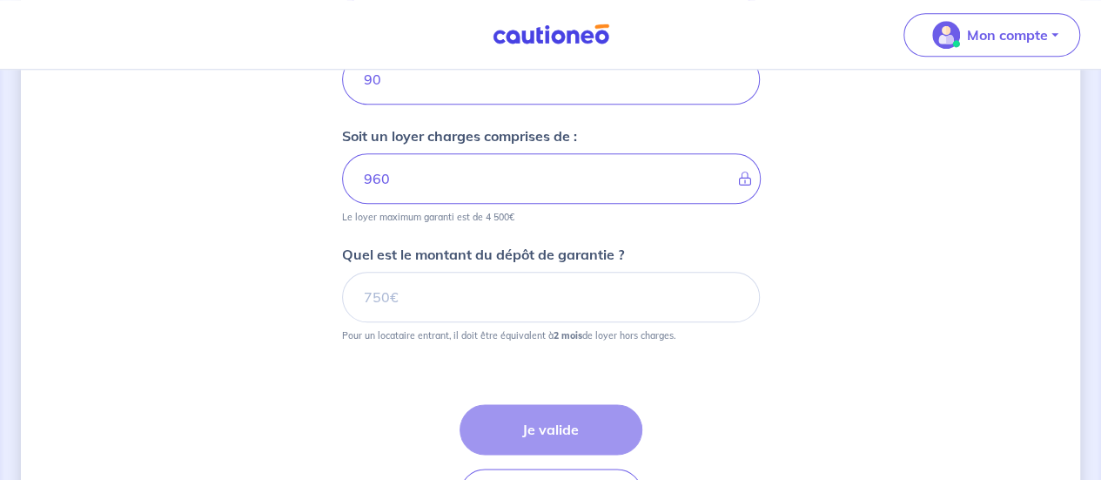
type input "870"
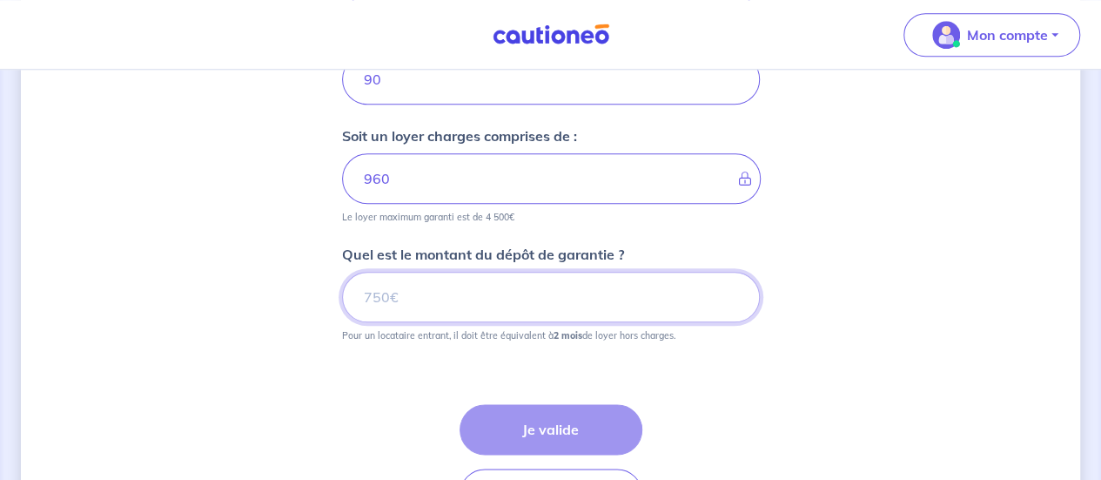
click at [438, 292] on input "Quel est le montant du dépôt de garantie ?" at bounding box center [551, 297] width 418 height 50
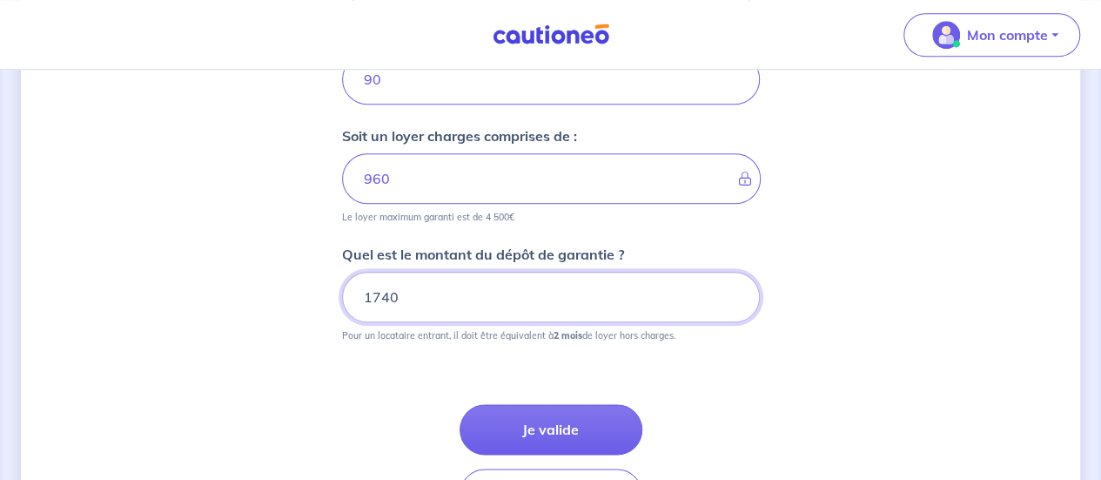
type input "1740"
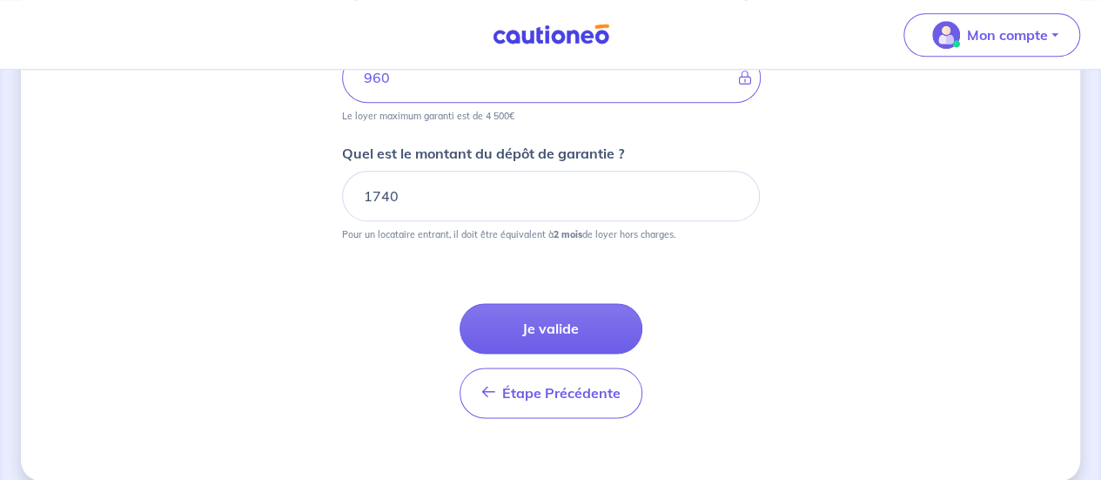
scroll to position [976, 0]
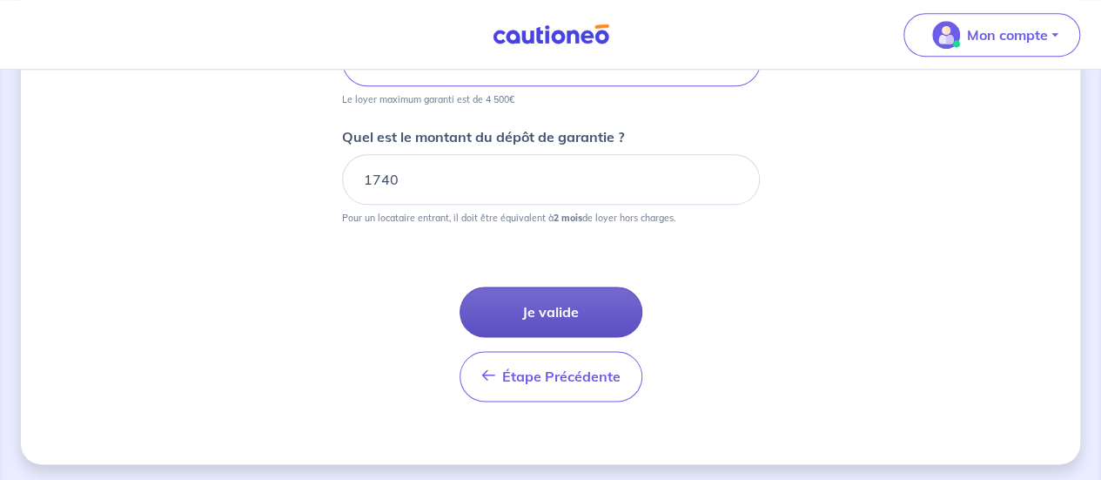
click at [561, 304] on button "Je valide" at bounding box center [551, 311] width 183 height 50
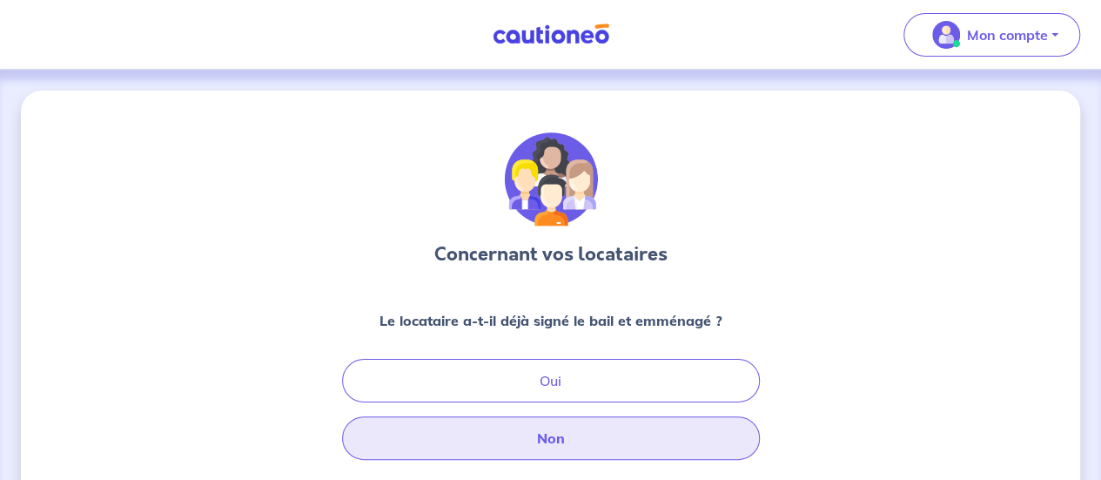
click at [558, 447] on button "Non" at bounding box center [551, 438] width 418 height 44
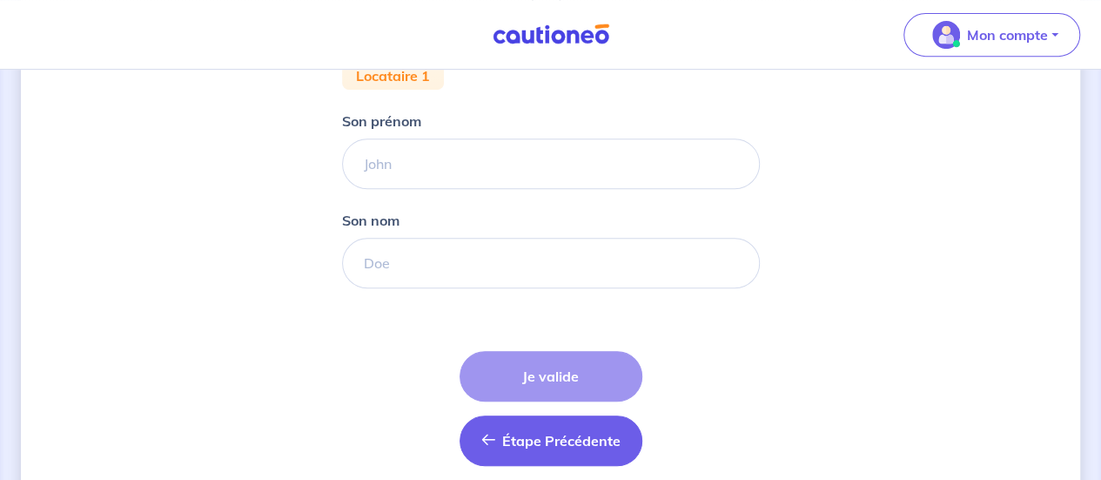
scroll to position [252, 0]
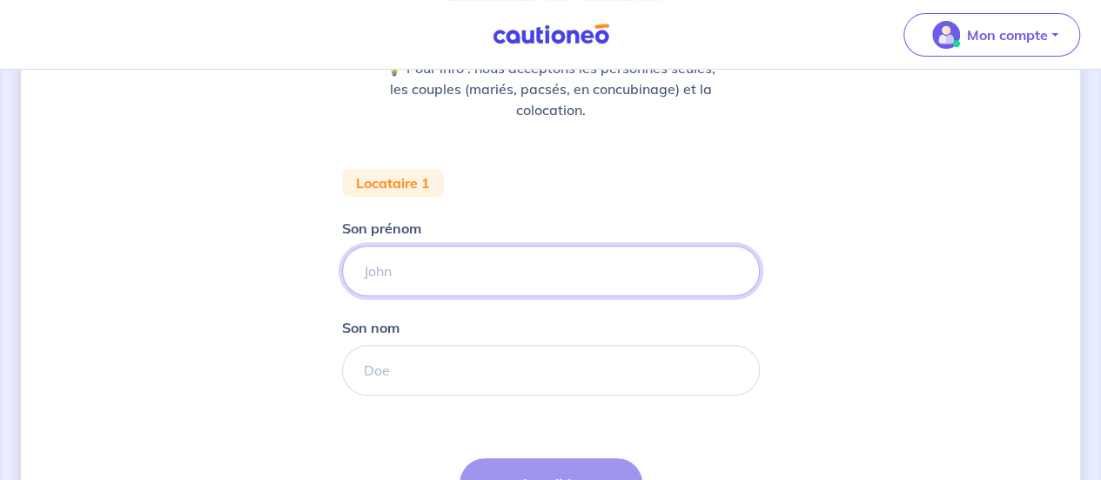
click at [409, 272] on input "Son prénom" at bounding box center [551, 270] width 418 height 50
click at [449, 266] on input "Son prénom" at bounding box center [551, 270] width 418 height 50
paste input "Naiara"
type input "Naiara"
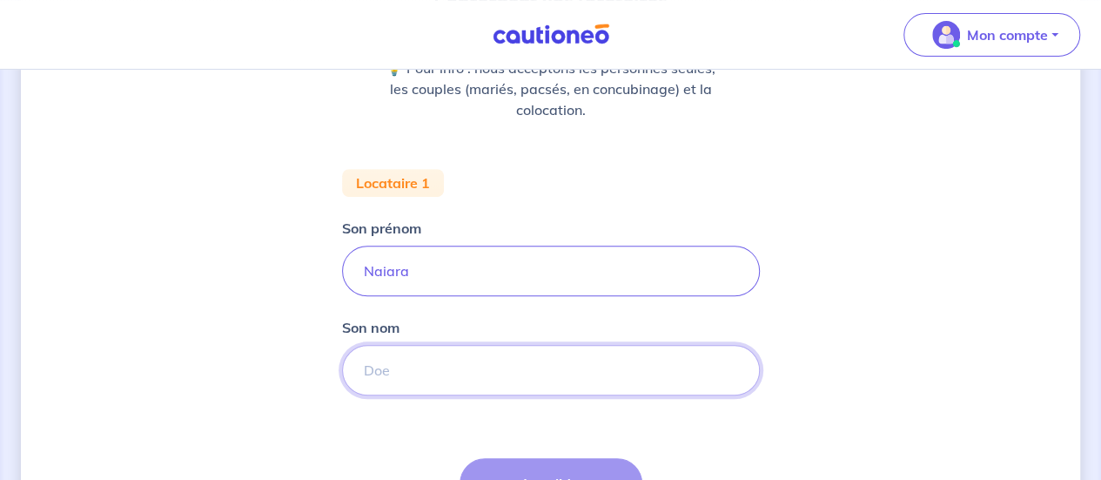
click at [427, 372] on input "Son nom" at bounding box center [551, 370] width 418 height 50
click at [396, 379] on input "Son nom" at bounding box center [551, 370] width 418 height 50
paste input "Torres Gimenez"
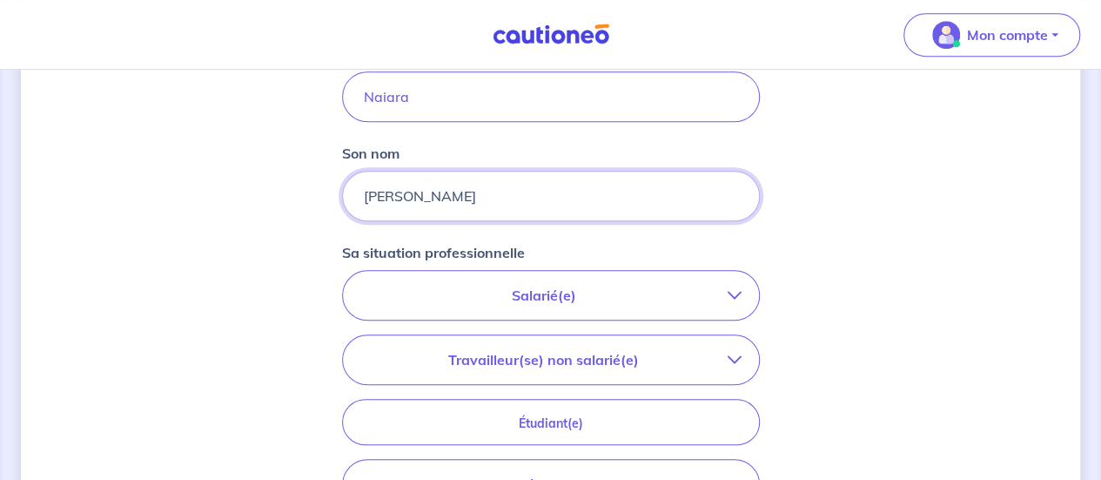
scroll to position [514, 0]
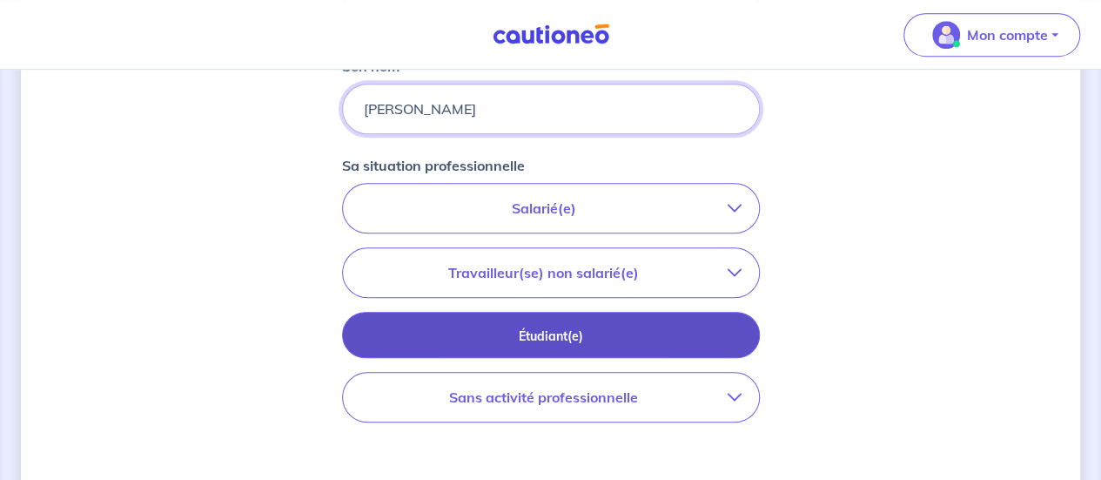
type input "Torres Gimenez"
click at [653, 340] on p "Étudiant(e)" at bounding box center [551, 335] width 374 height 19
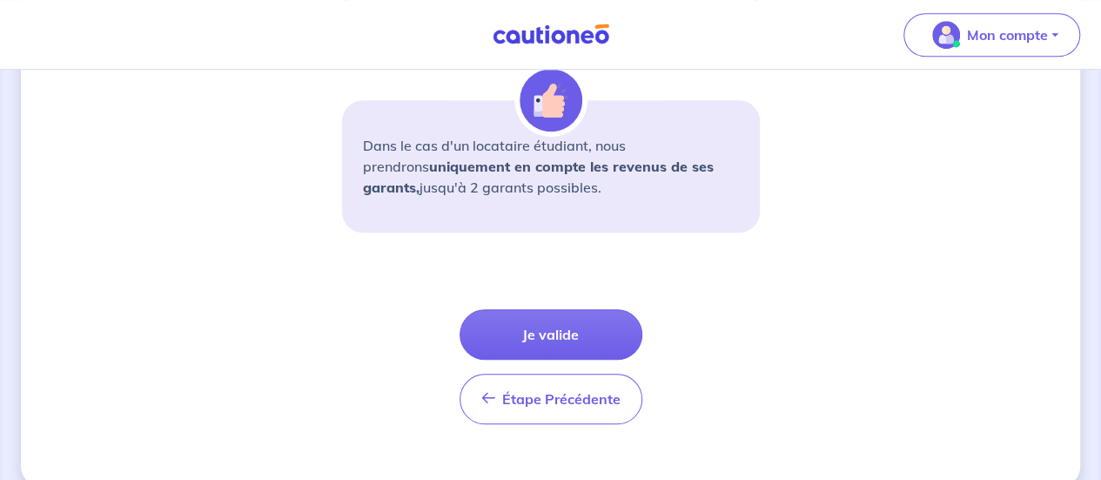
scroll to position [733, 0]
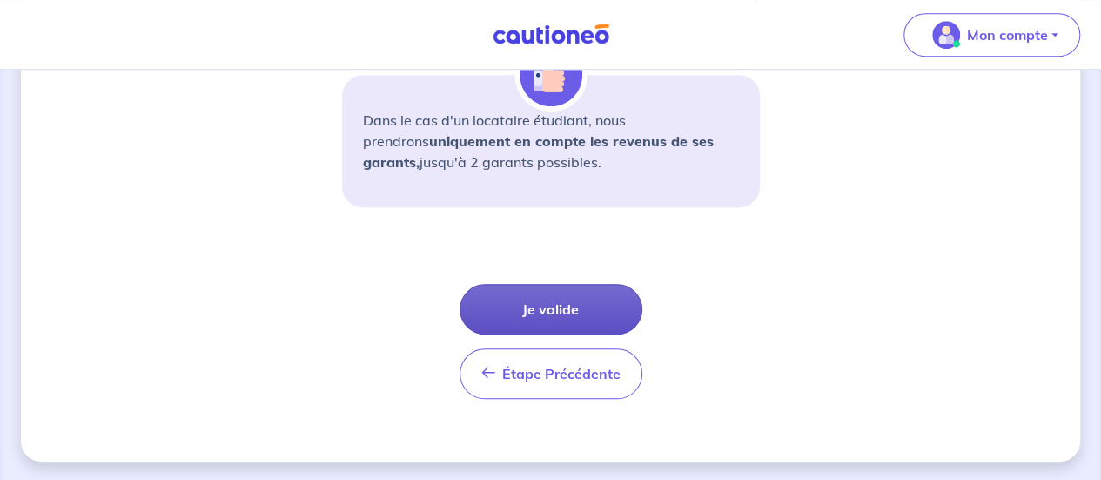
click at [537, 306] on button "Je valide" at bounding box center [551, 309] width 183 height 50
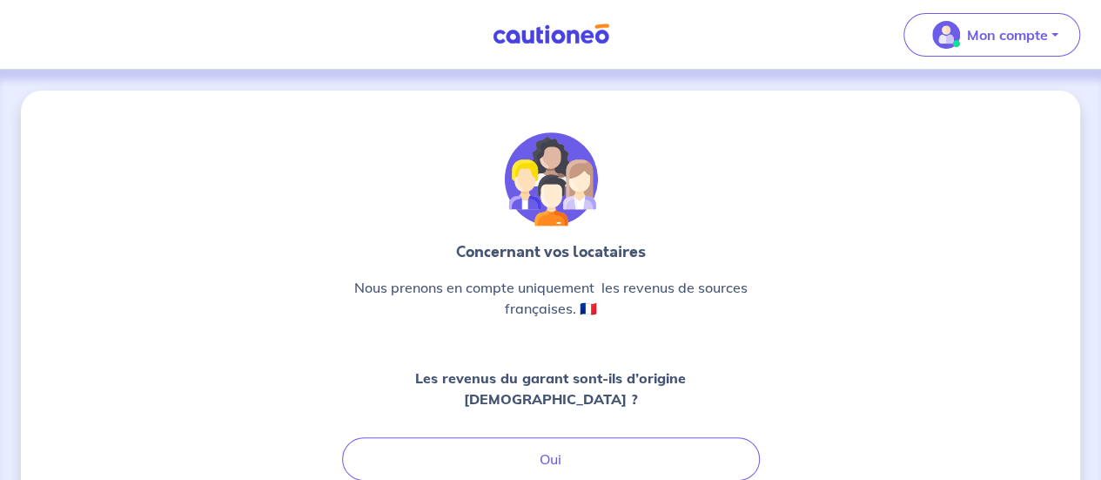
scroll to position [87, 0]
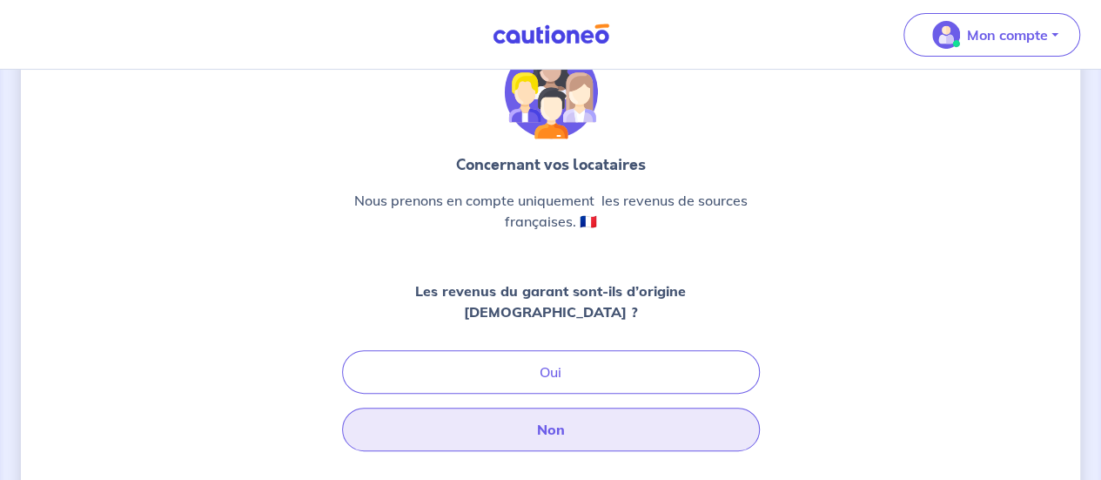
click at [609, 422] on button "Non" at bounding box center [551, 429] width 418 height 44
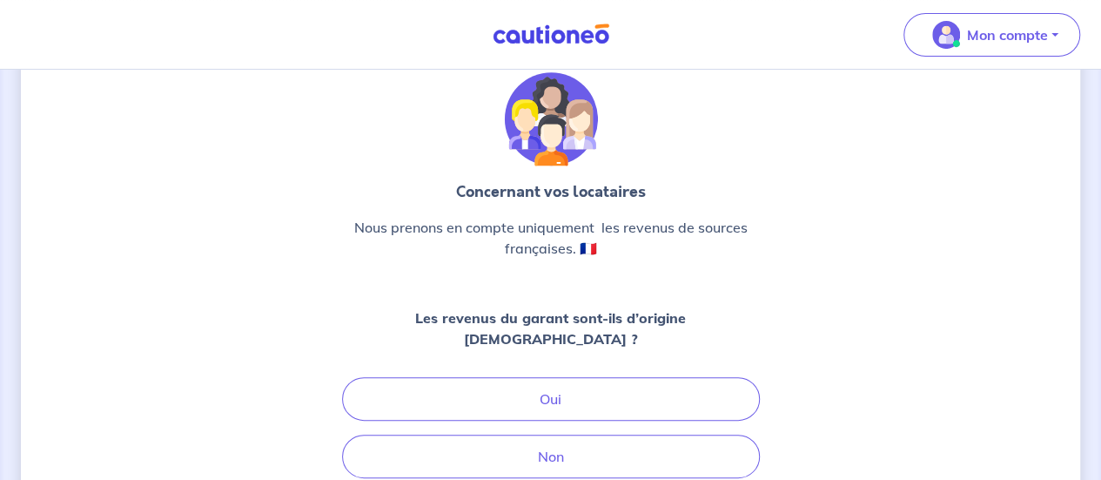
scroll to position [87, 0]
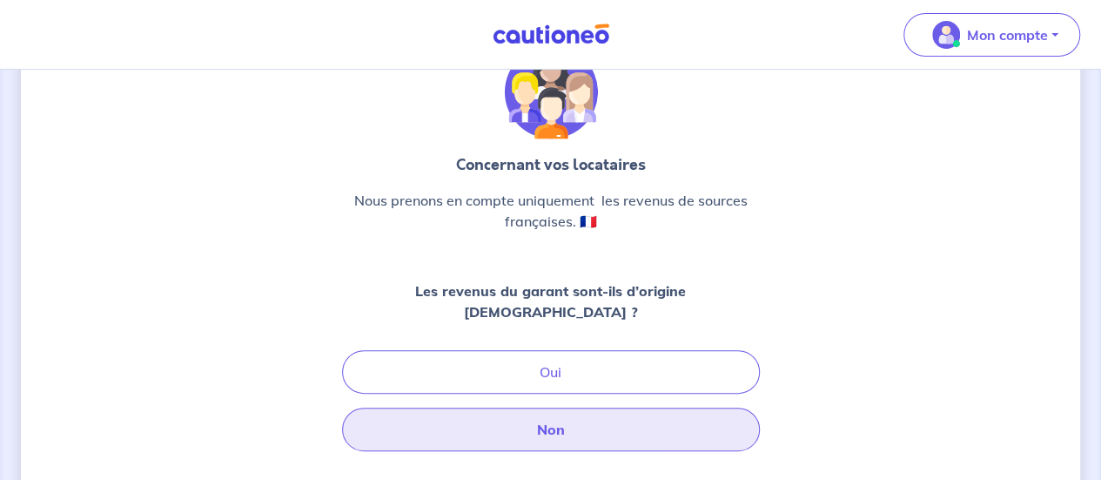
click at [562, 417] on button "Non" at bounding box center [551, 429] width 418 height 44
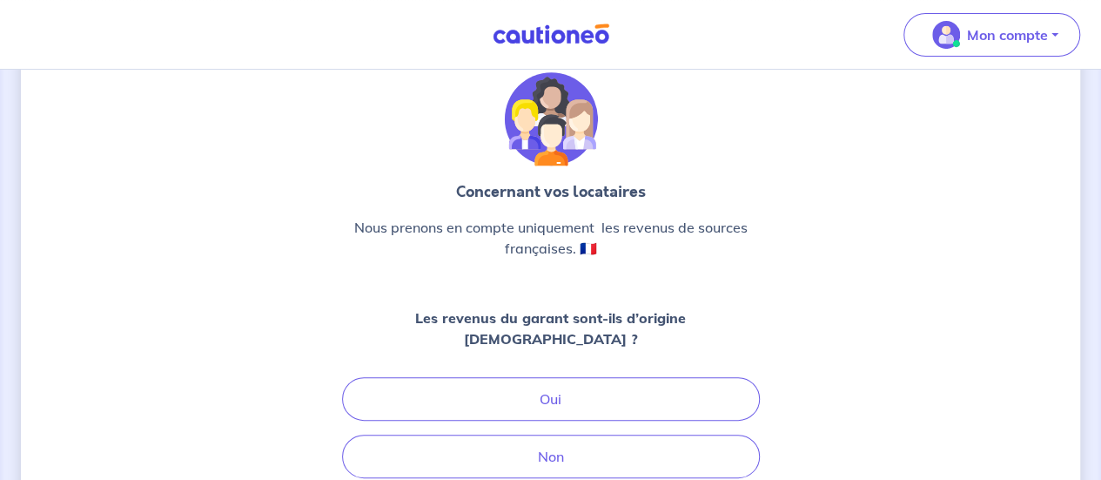
scroll to position [87, 0]
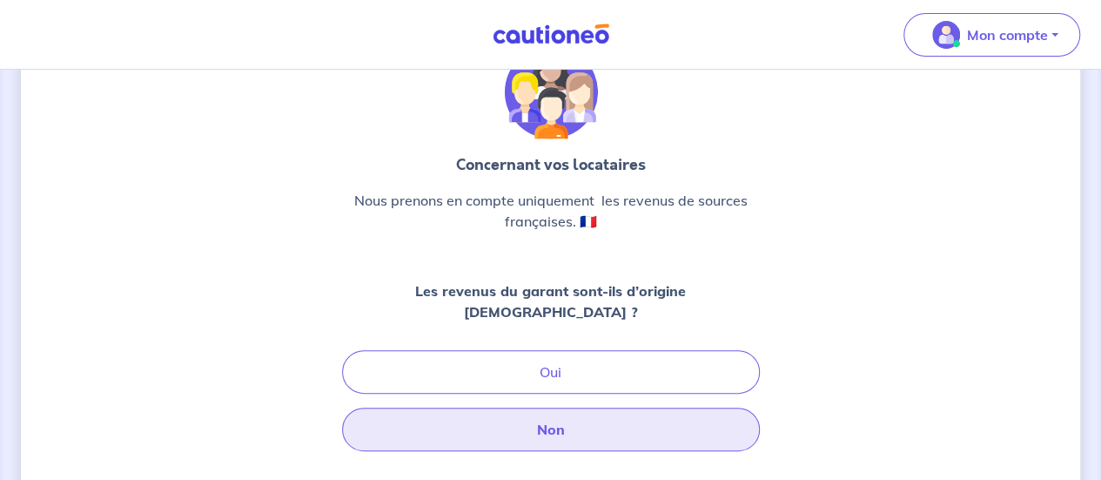
click at [660, 409] on button "Non" at bounding box center [551, 429] width 418 height 44
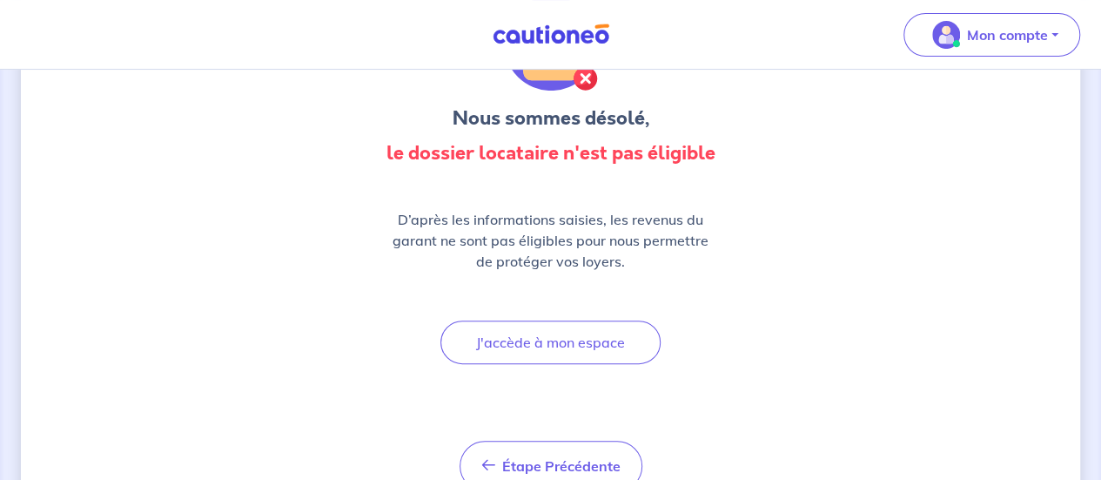
scroll to position [41, 0]
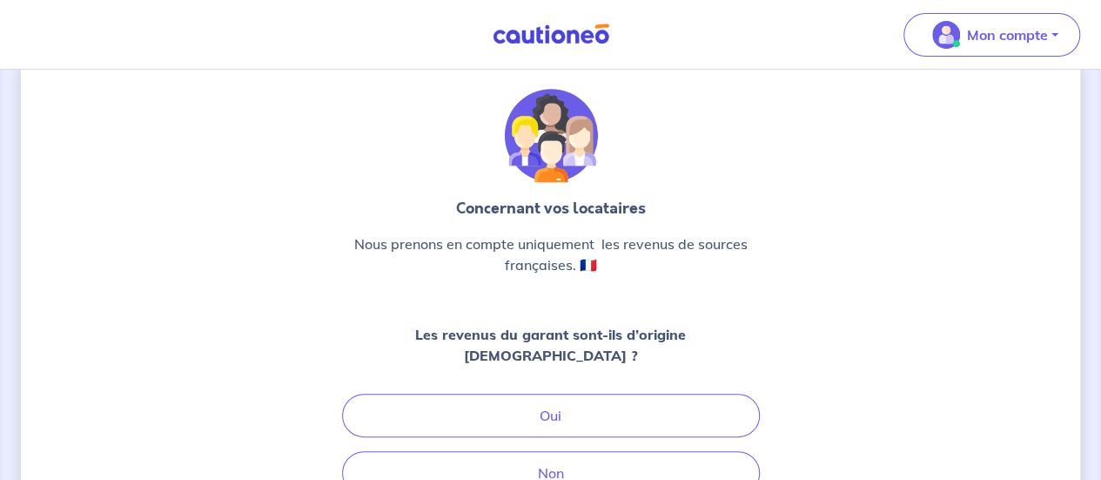
scroll to position [43, 0]
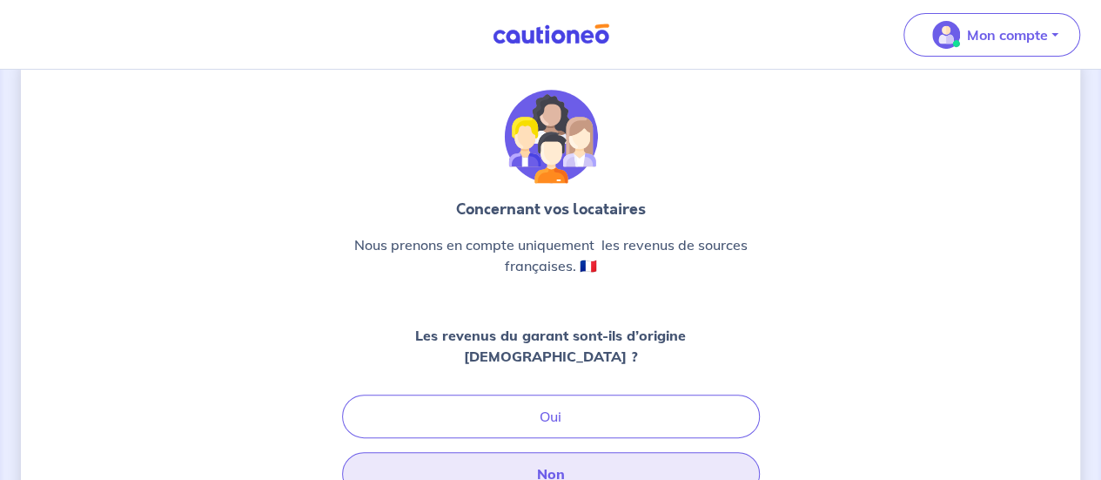
click at [571, 454] on button "Non" at bounding box center [551, 474] width 418 height 44
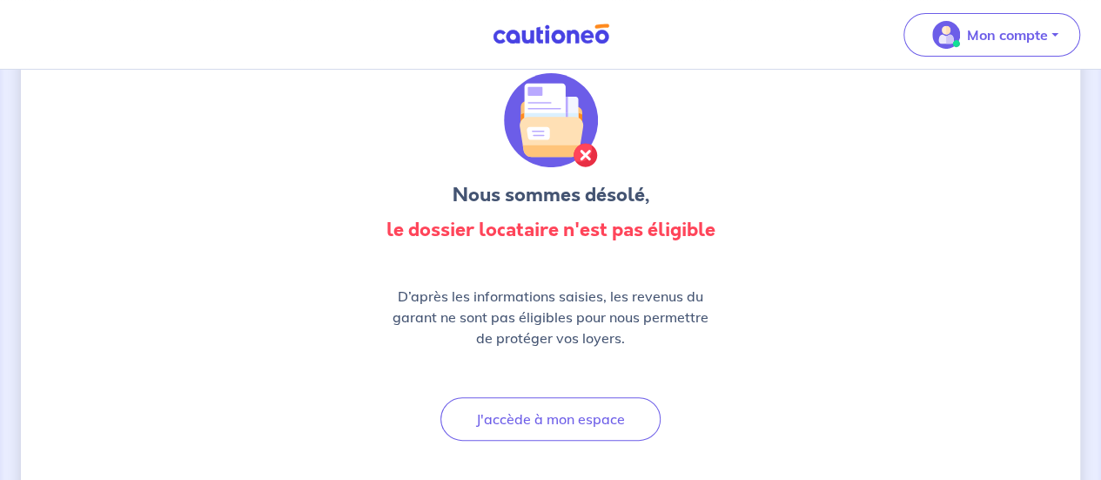
scroll to position [55, 0]
